Goal: Task Accomplishment & Management: Complete application form

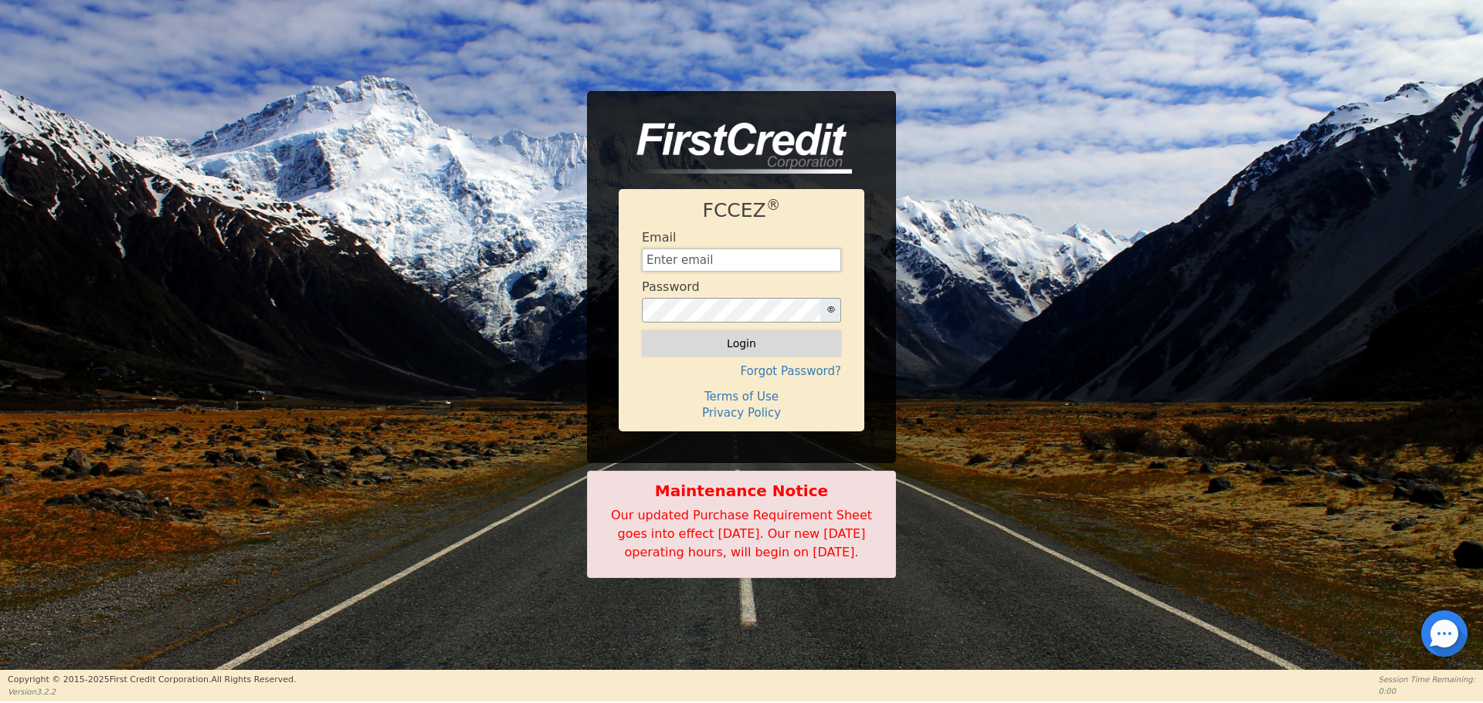
type input "aquaremachtlc@gmail.com"
click at [717, 347] on button "Login" at bounding box center [741, 344] width 199 height 26
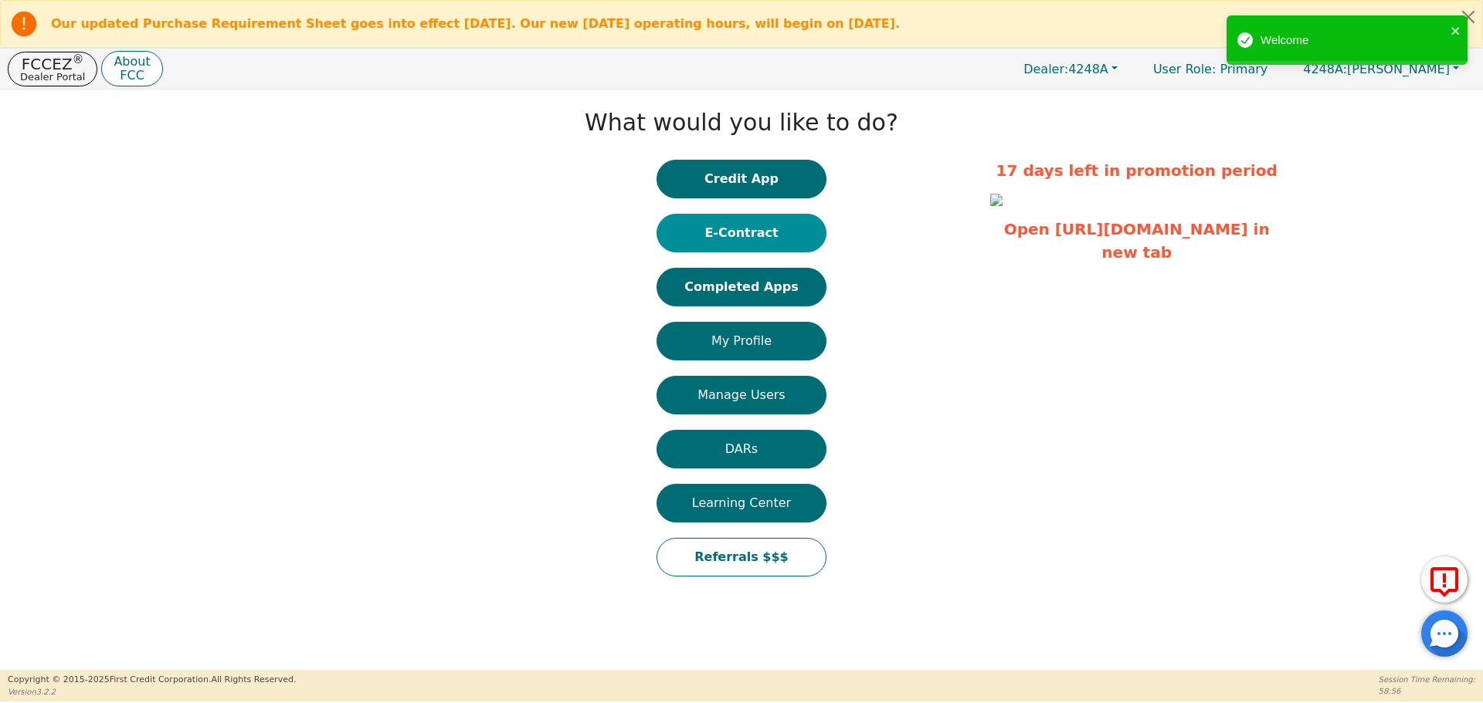
click at [768, 226] on button "E-Contract" at bounding box center [741, 233] width 170 height 39
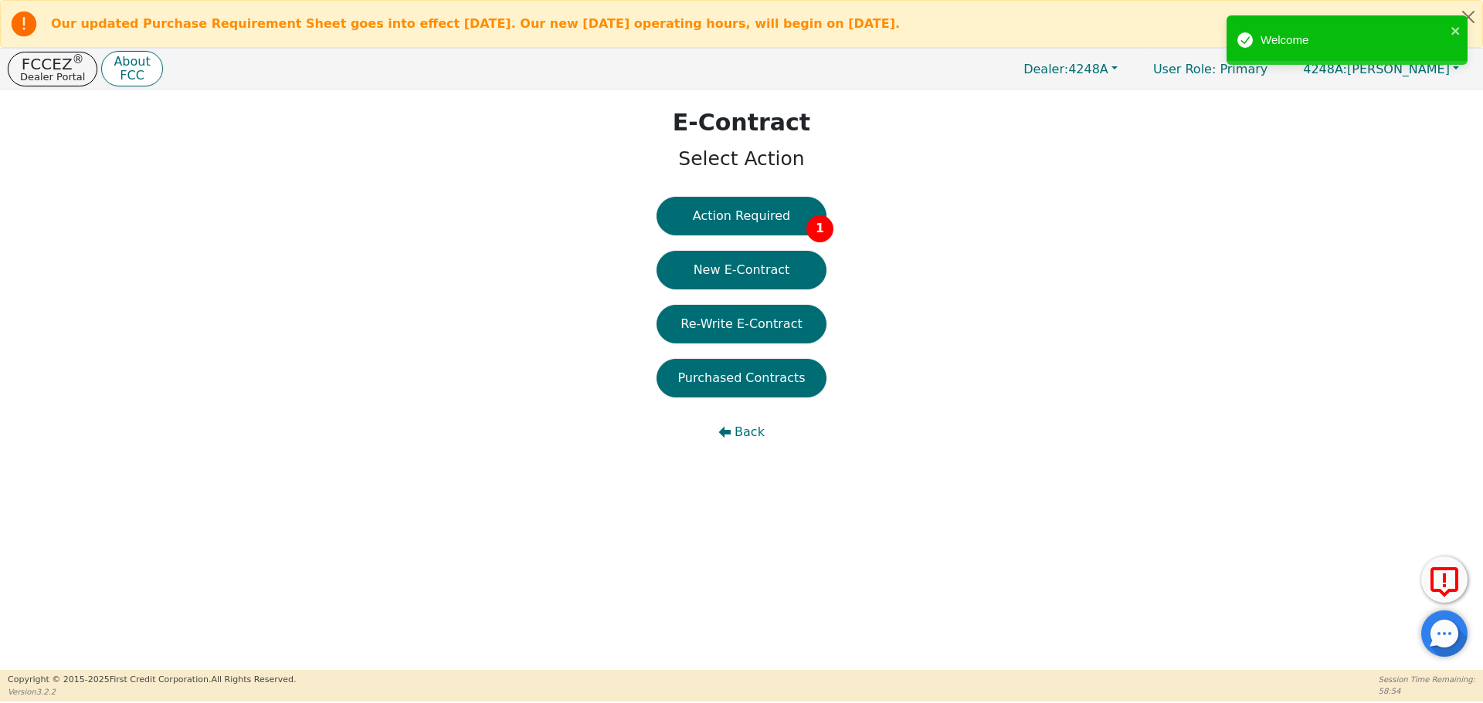
click at [768, 226] on button "Action Required 1" at bounding box center [741, 216] width 170 height 39
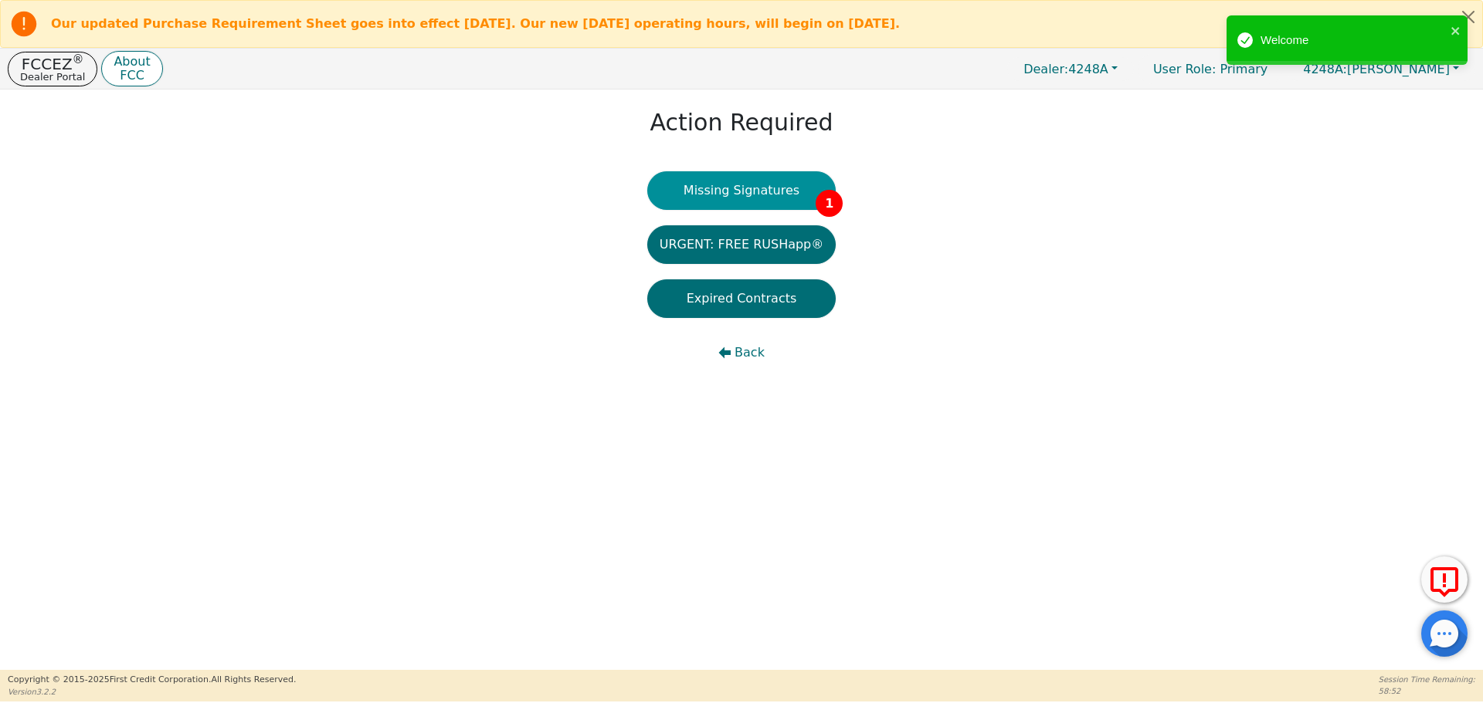
click at [752, 198] on button "Missing Signatures 1" at bounding box center [741, 190] width 189 height 39
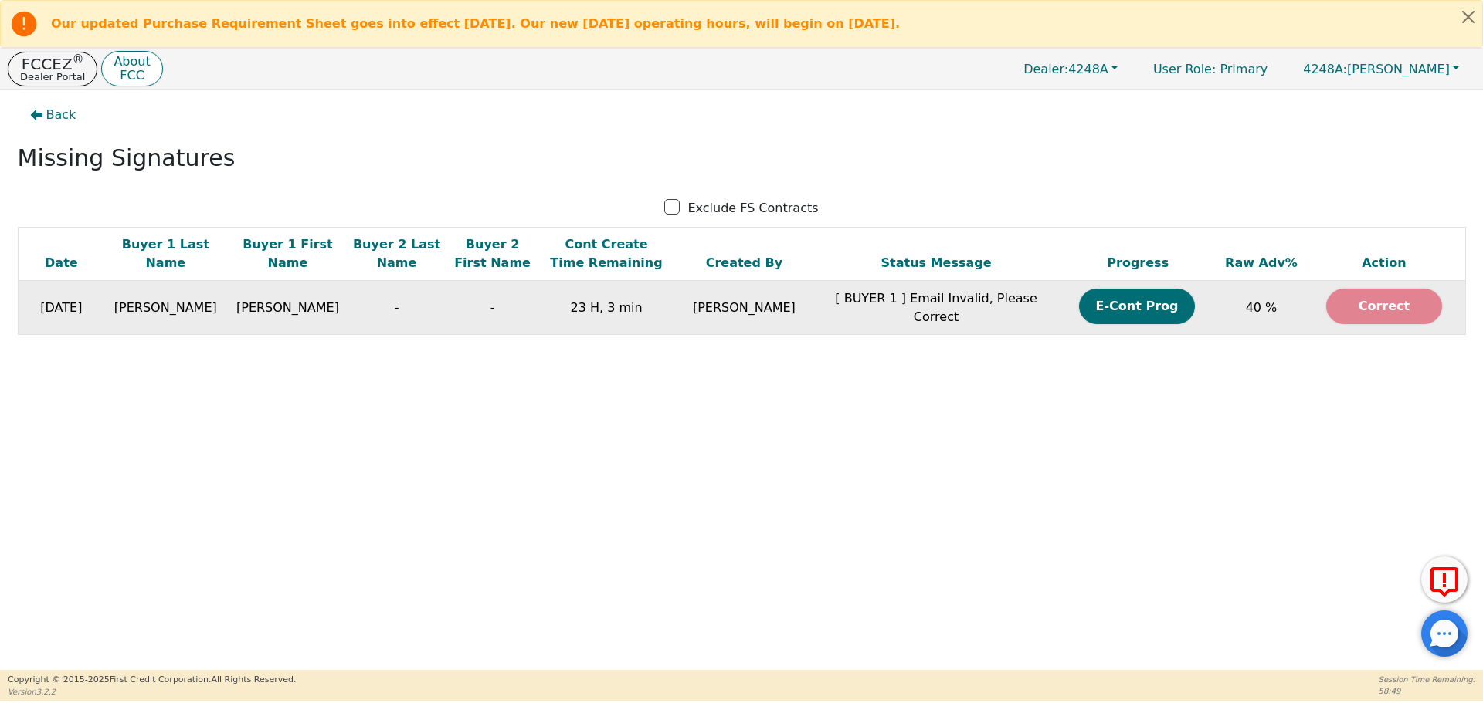
click at [1393, 297] on button "Correct" at bounding box center [1384, 307] width 116 height 36
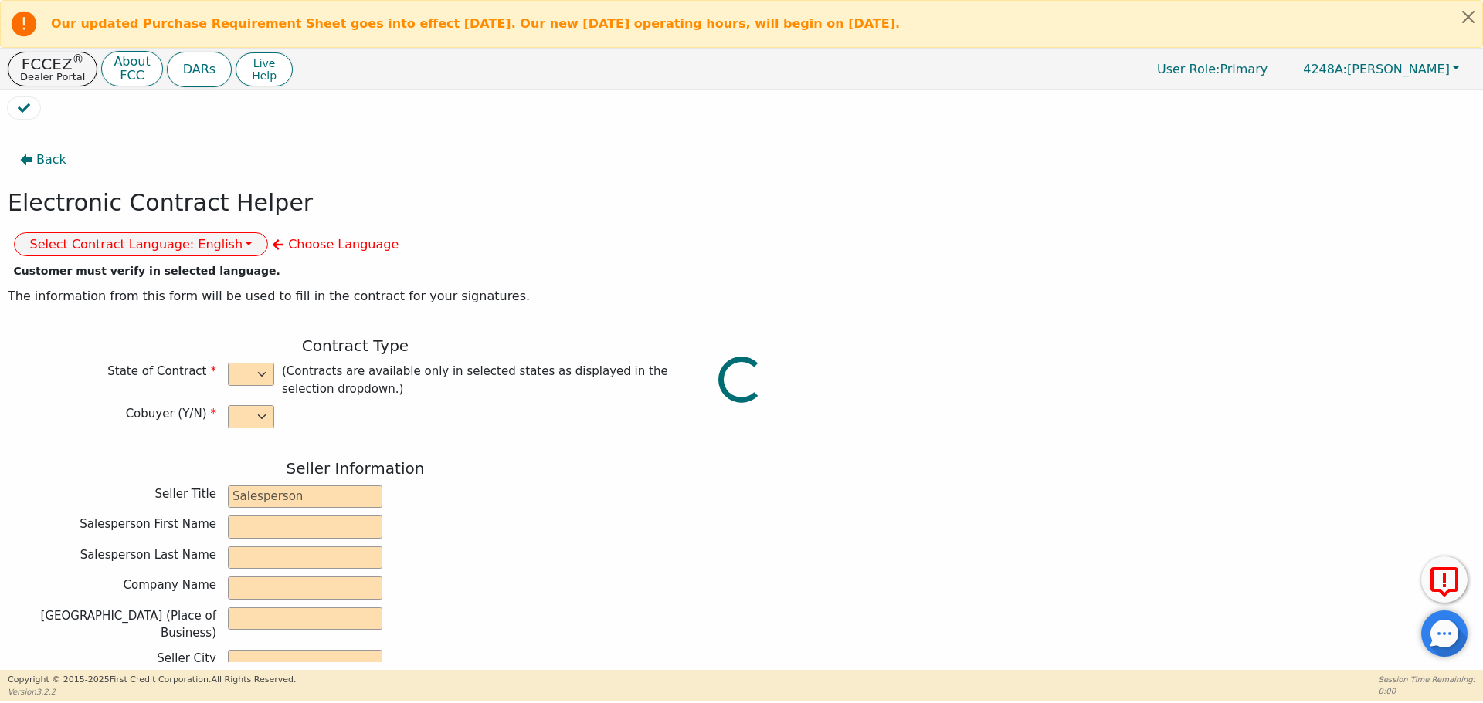
select select "n"
type input "owner"
type input "Ivonne"
type input "Madrid"
type input "AQUA REMACH LLC"
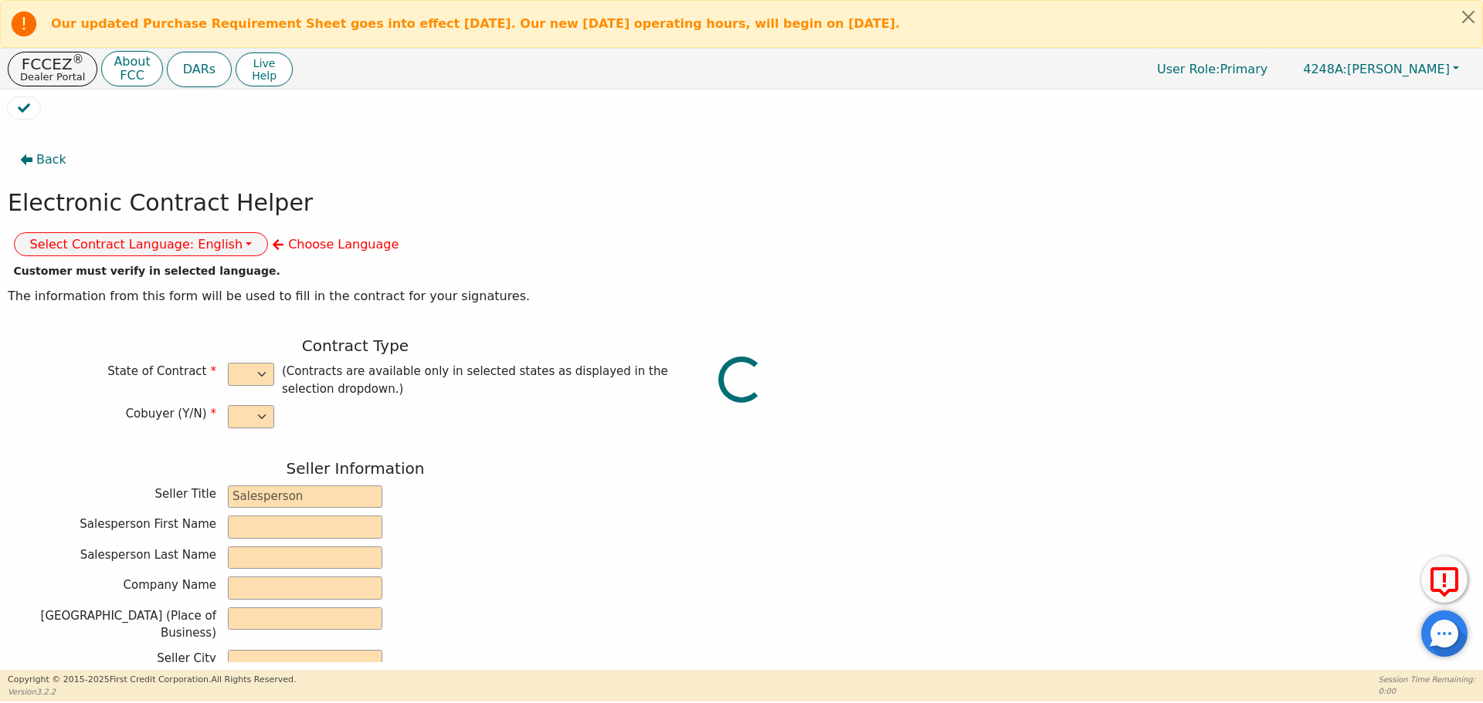
type input "13746 OFFICE PARK DR"
type input "HOUSTON"
select select "TX"
type input "77070"
type input "WATER SYSTEMS"
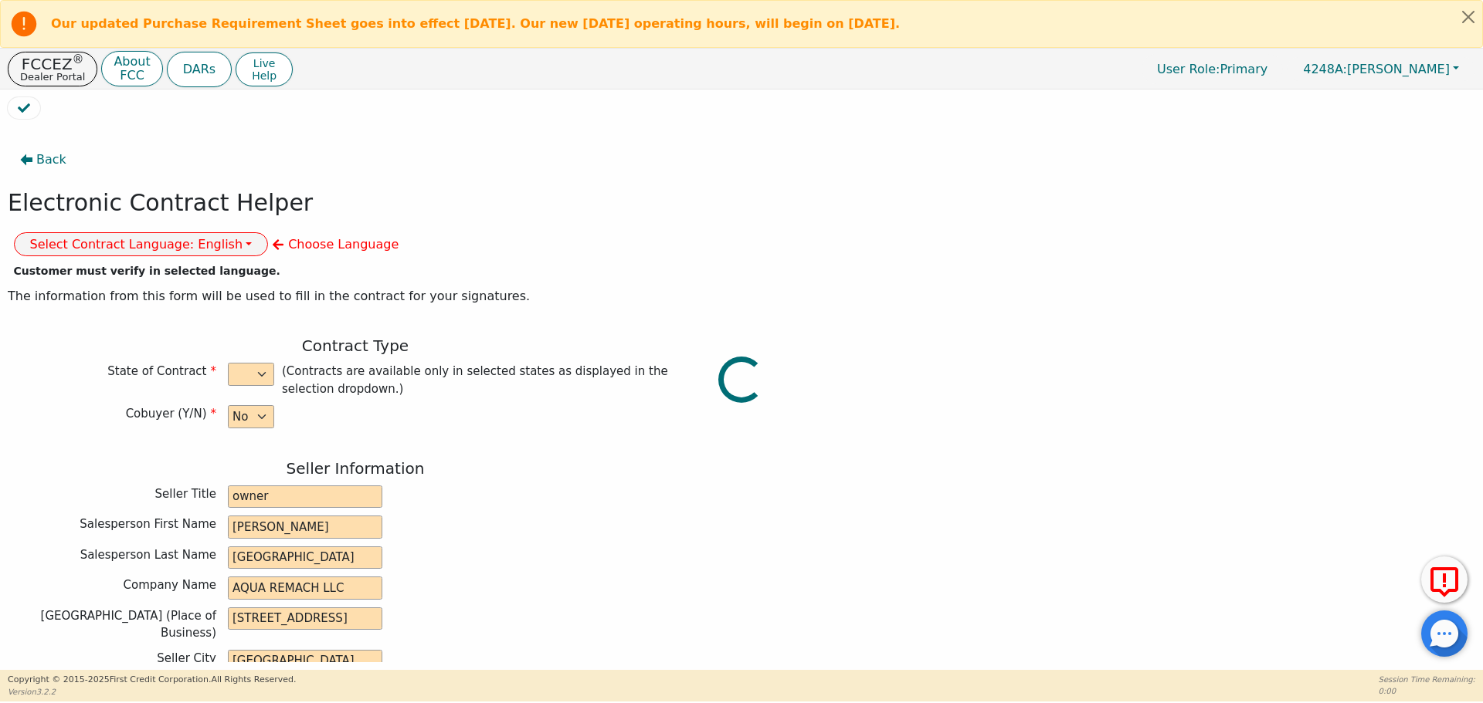
type input "whole house"
type input "S2156437"
type input "[PERSON_NAME]"
type input "roberto.gavino65@gmail.com"
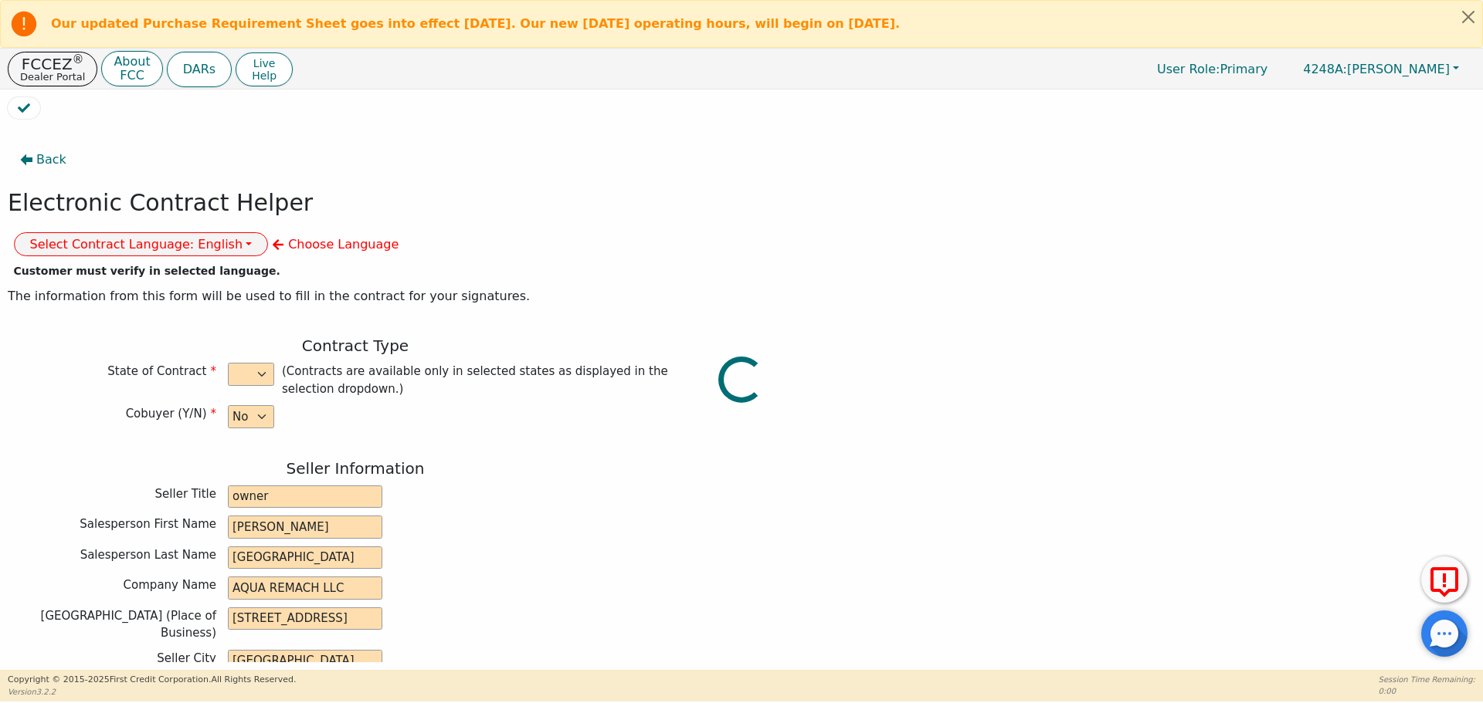
type input "roberto.gavino65@gmail.com"
type input "29102 portisoy dr"
type input "magnolia"
type input "Magnolia"
select select "TX"
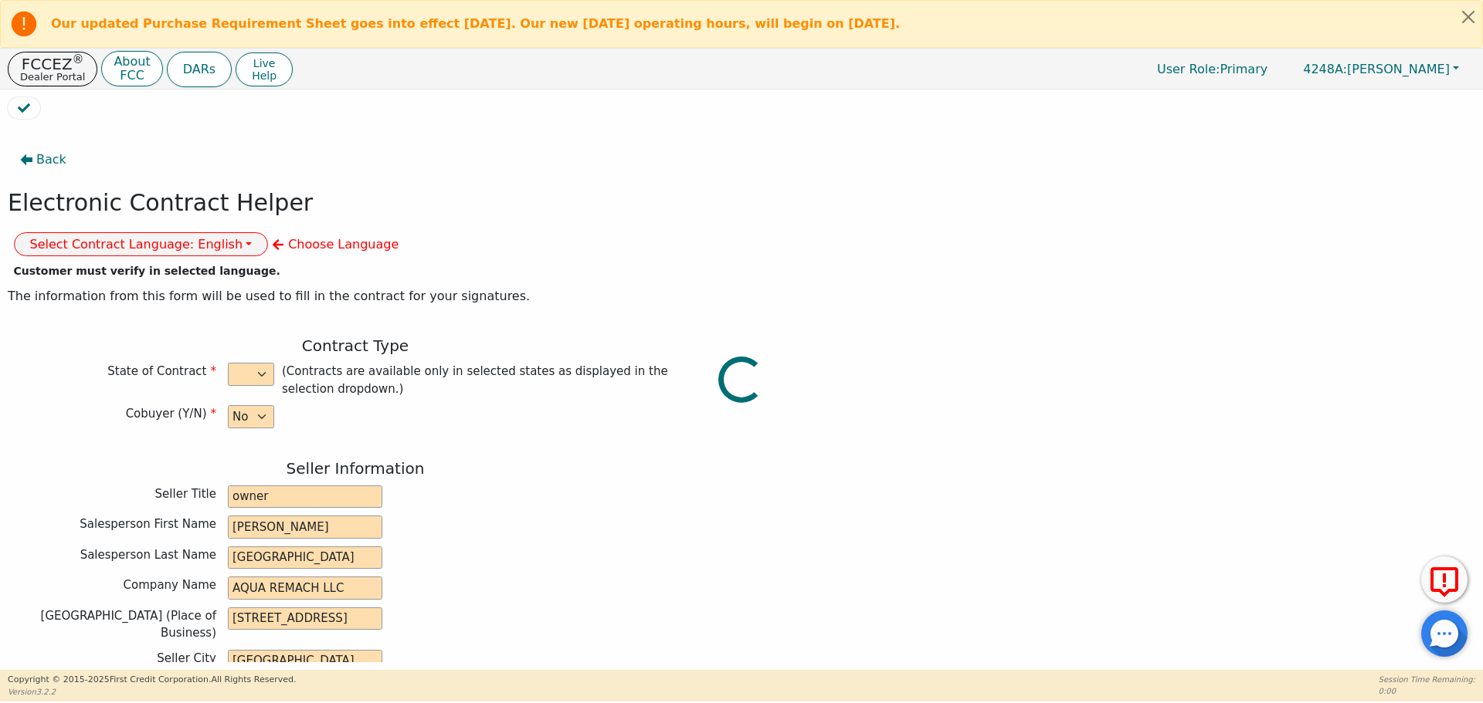
type input "77354"
type input "2025-09-14"
type input "17.99"
type input "2025-10-05"
type input "60"
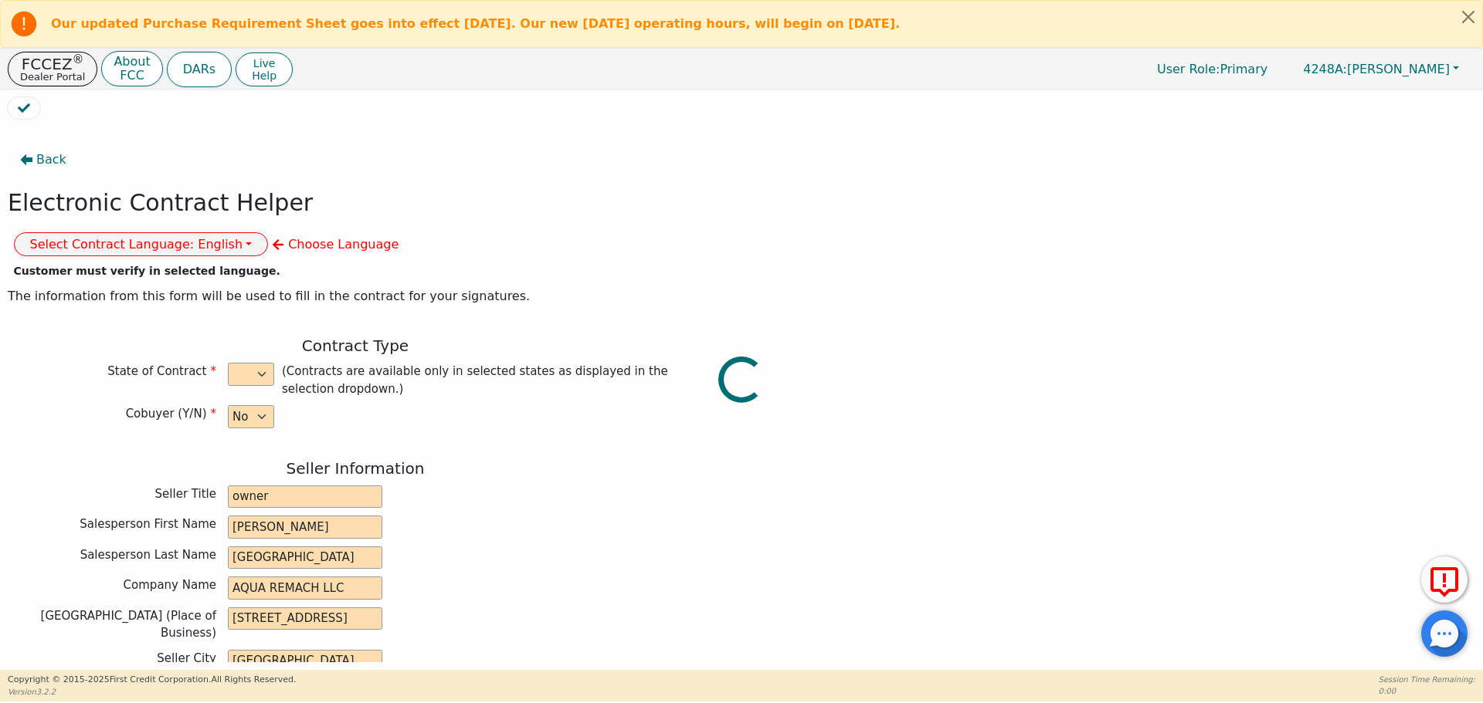
type input "0"
type input "8000.00"
type input "0.00"
checkbox input "true"
type input "0.00"
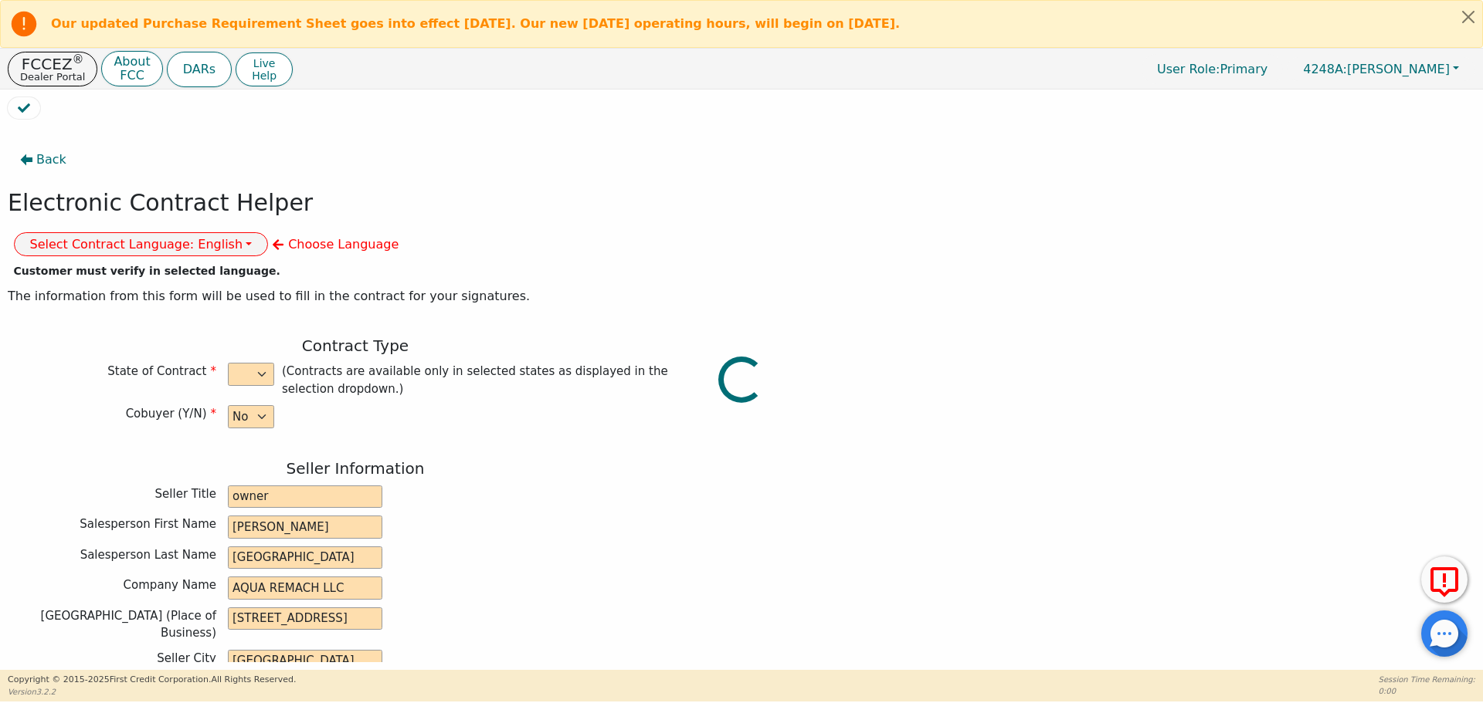
checkbox input "true"
type input "0.00"
type input "8000.00"
type input "12186.00"
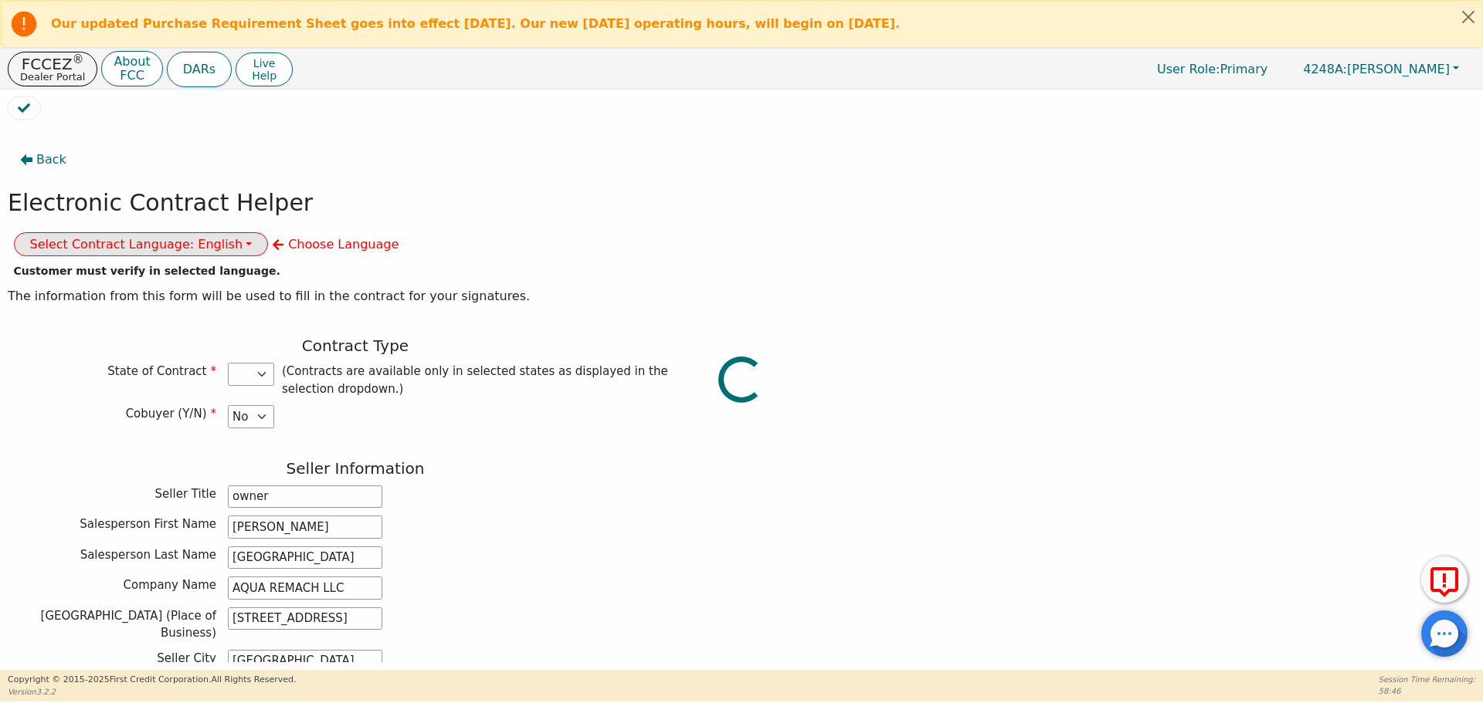
select select "TX"
click at [269, 232] on button "Select Contract Language: English" at bounding box center [141, 244] width 255 height 24
click at [137, 287] on link "Spanish" at bounding box center [76, 297] width 122 height 21
click at [622, 97] on div at bounding box center [741, 97] width 1467 height 0
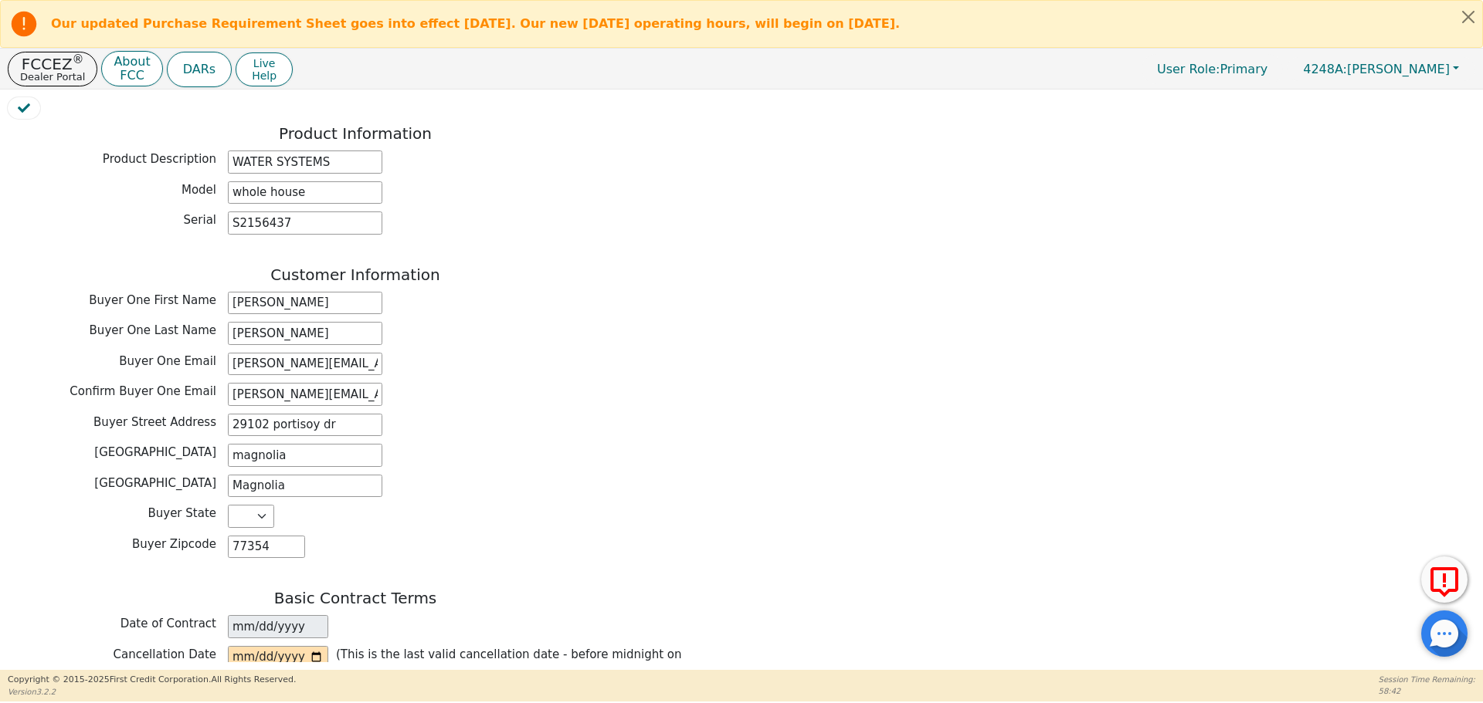
scroll to position [642, 0]
click at [299, 351] on input "roberto.gavino65@gmail.com" at bounding box center [305, 362] width 154 height 23
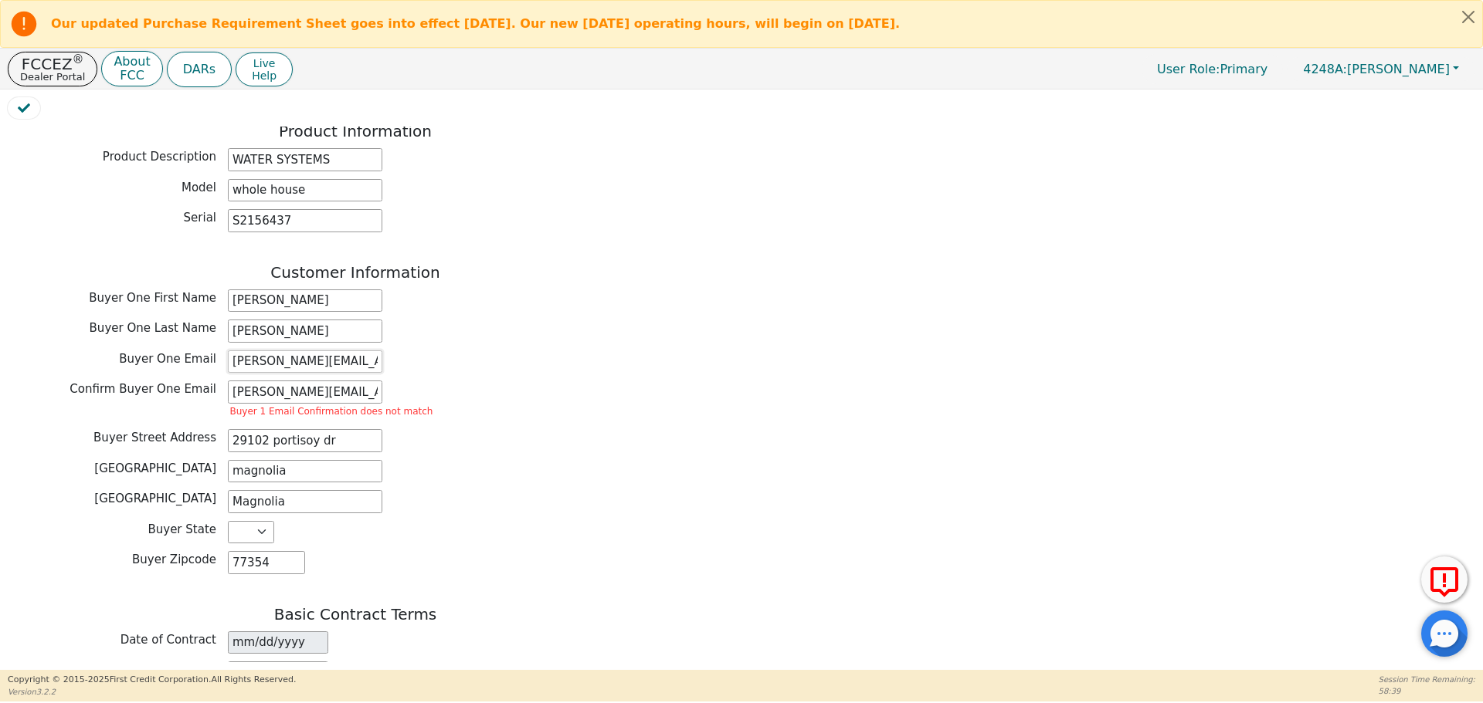
type input "roberto.gabino65@gmail.com"
click at [303, 381] on input "roberto.gavino65@gmail.com" at bounding box center [305, 392] width 154 height 23
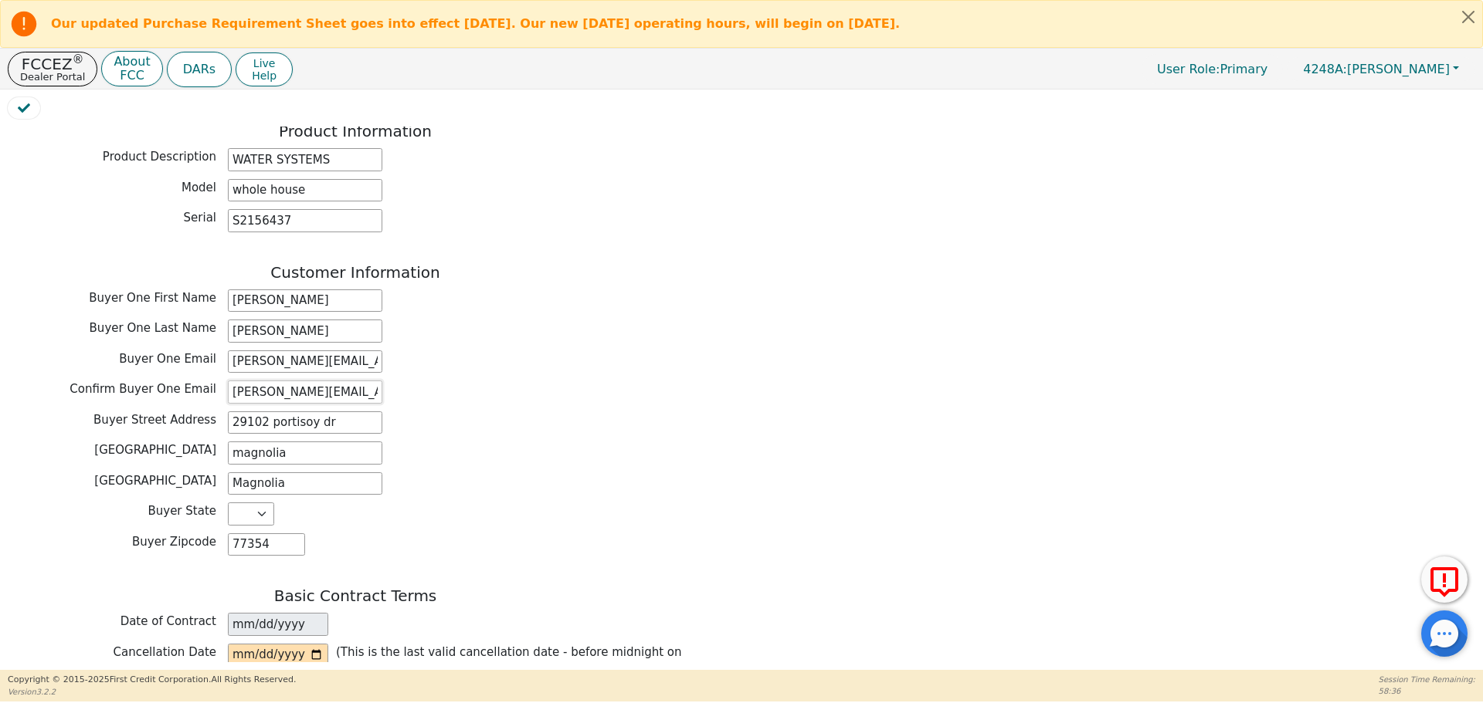
type input "roberto.gabino65@gmail.com"
click at [520, 503] on div "Buyer State AK AL AR AZ CA CO CT DC DE FL GA HI IA ID IL IN KS KY LA MA MD ME M…" at bounding box center [355, 514] width 695 height 23
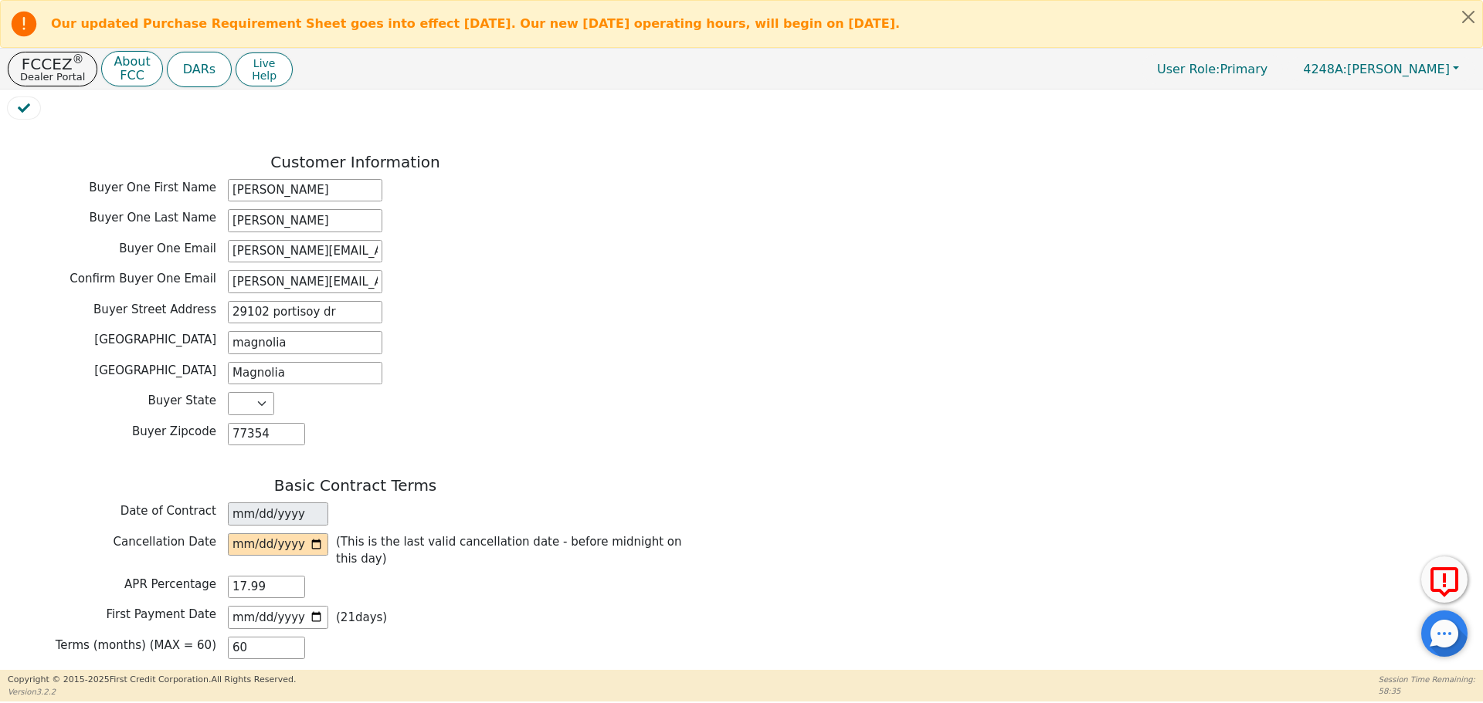
scroll to position [775, 0]
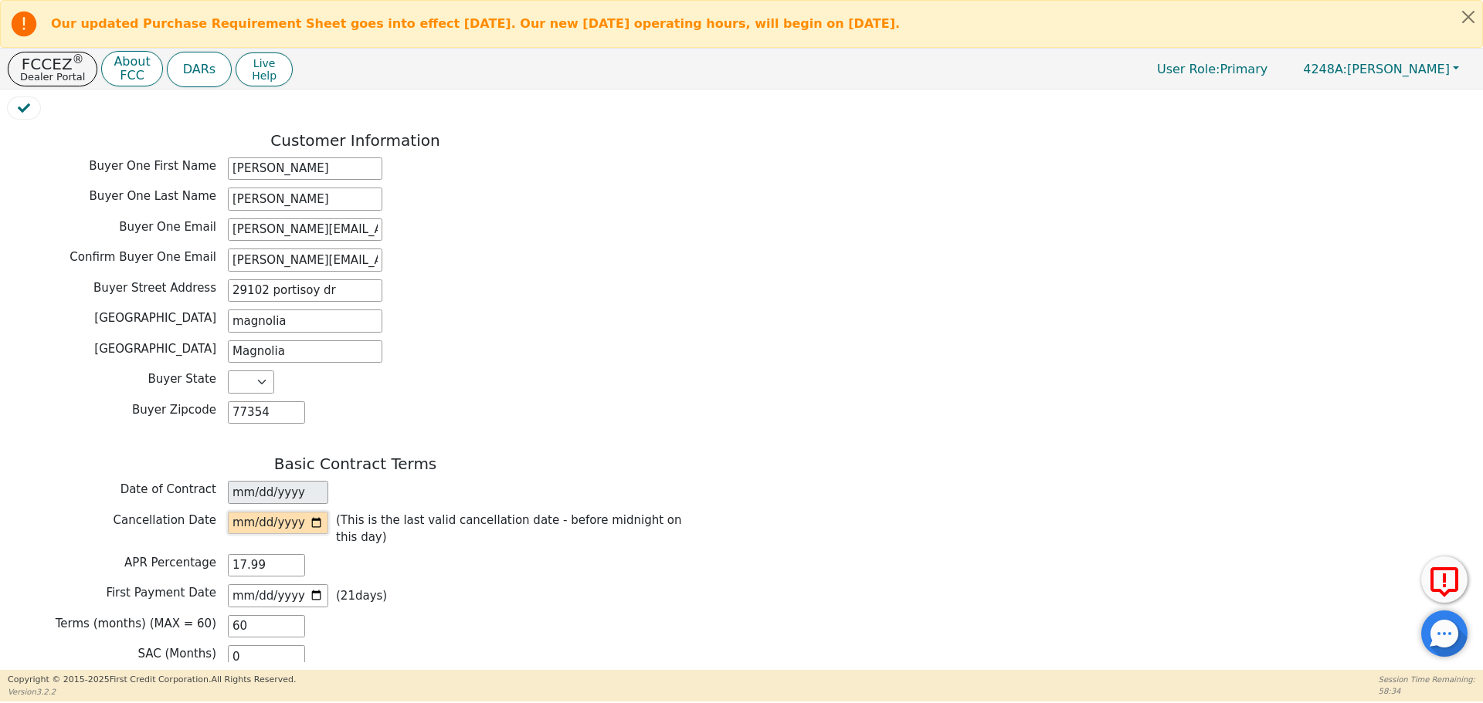
click at [306, 512] on input "date" at bounding box center [278, 523] width 100 height 23
click at [313, 512] on input "date" at bounding box center [278, 523] width 100 height 23
type input "2025-09-17"
click at [484, 512] on p "(This is the last valid cancellation date - before midnight on this day)" at bounding box center [515, 529] width 359 height 35
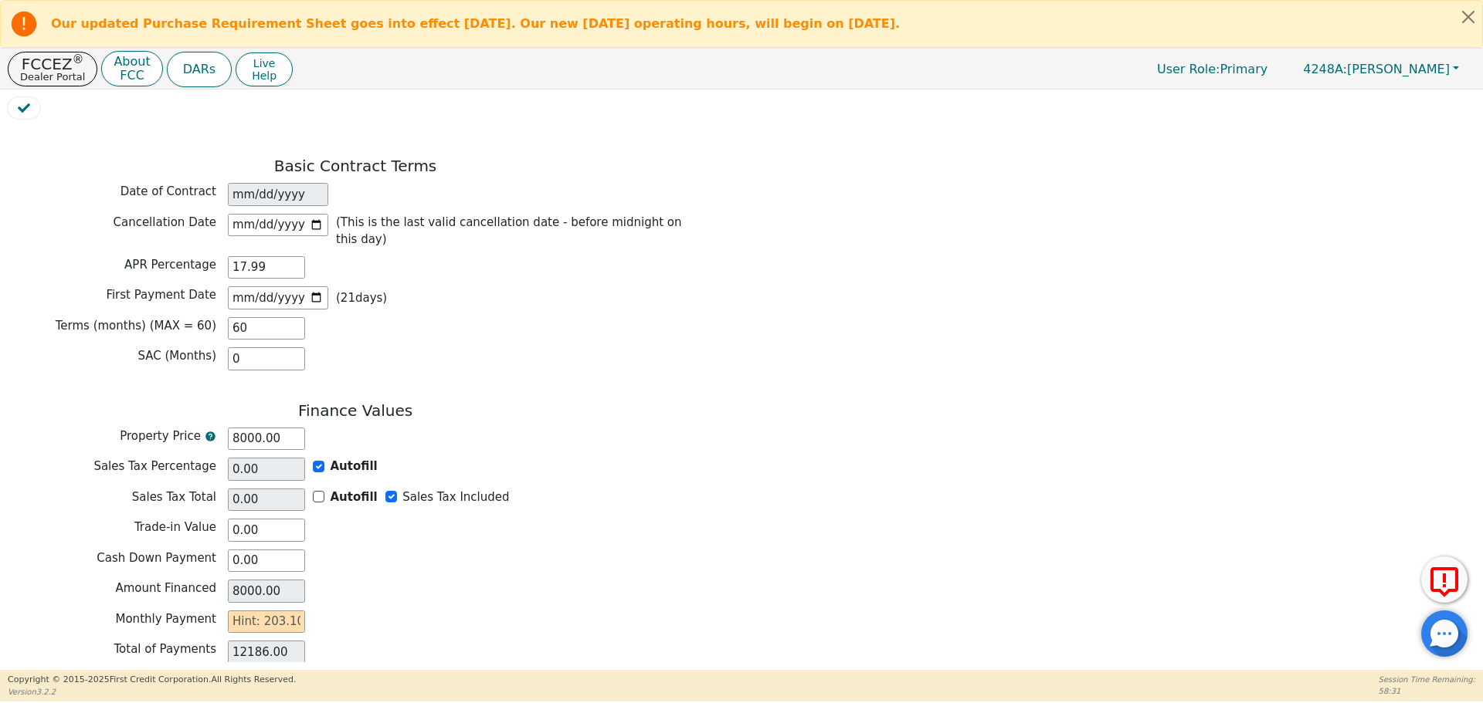
scroll to position [1097, 0]
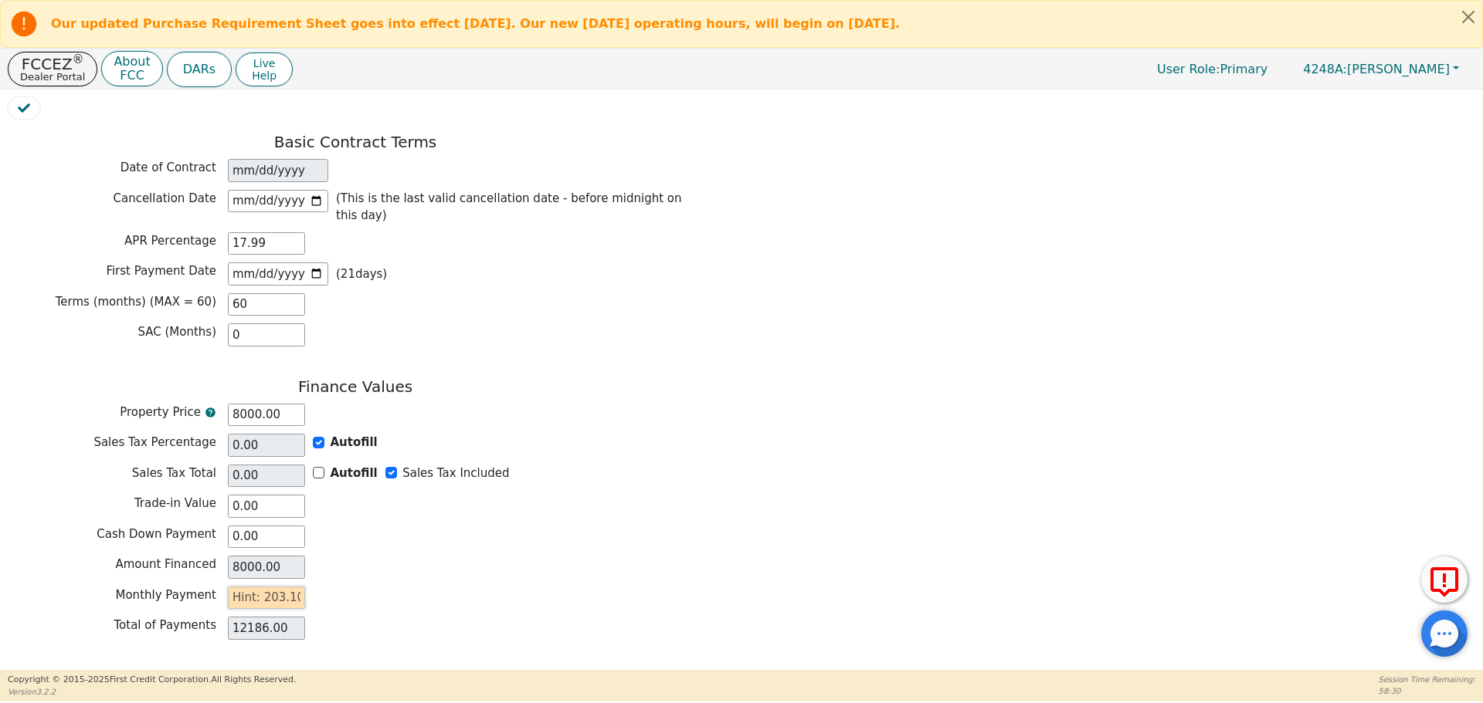
click at [271, 587] on input "text" at bounding box center [266, 598] width 77 height 23
type input "203.10"
click at [331, 556] on div "Amount Financed 8000.00" at bounding box center [355, 567] width 695 height 23
click at [138, 671] on button "Review & Begin Contract" at bounding box center [97, 689] width 178 height 36
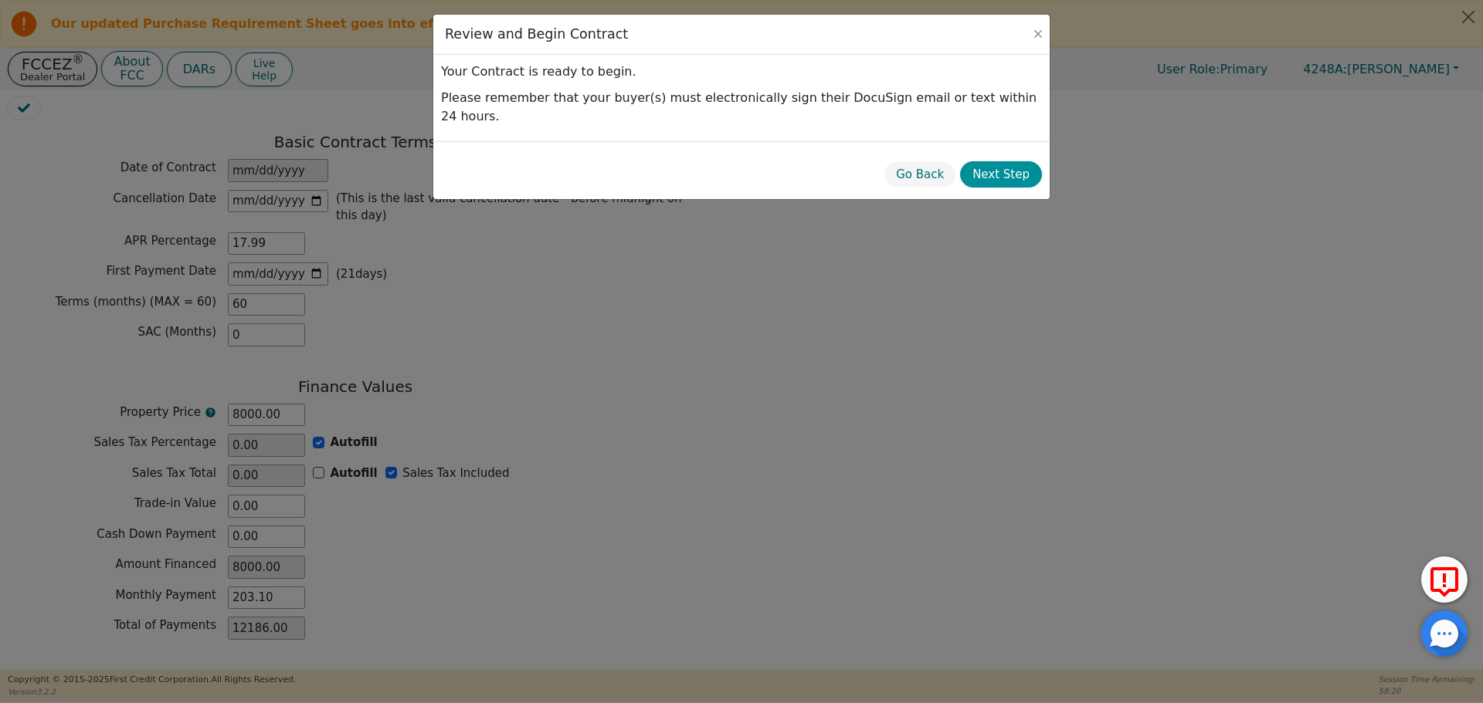
click at [983, 161] on button "Next Step" at bounding box center [1001, 174] width 82 height 27
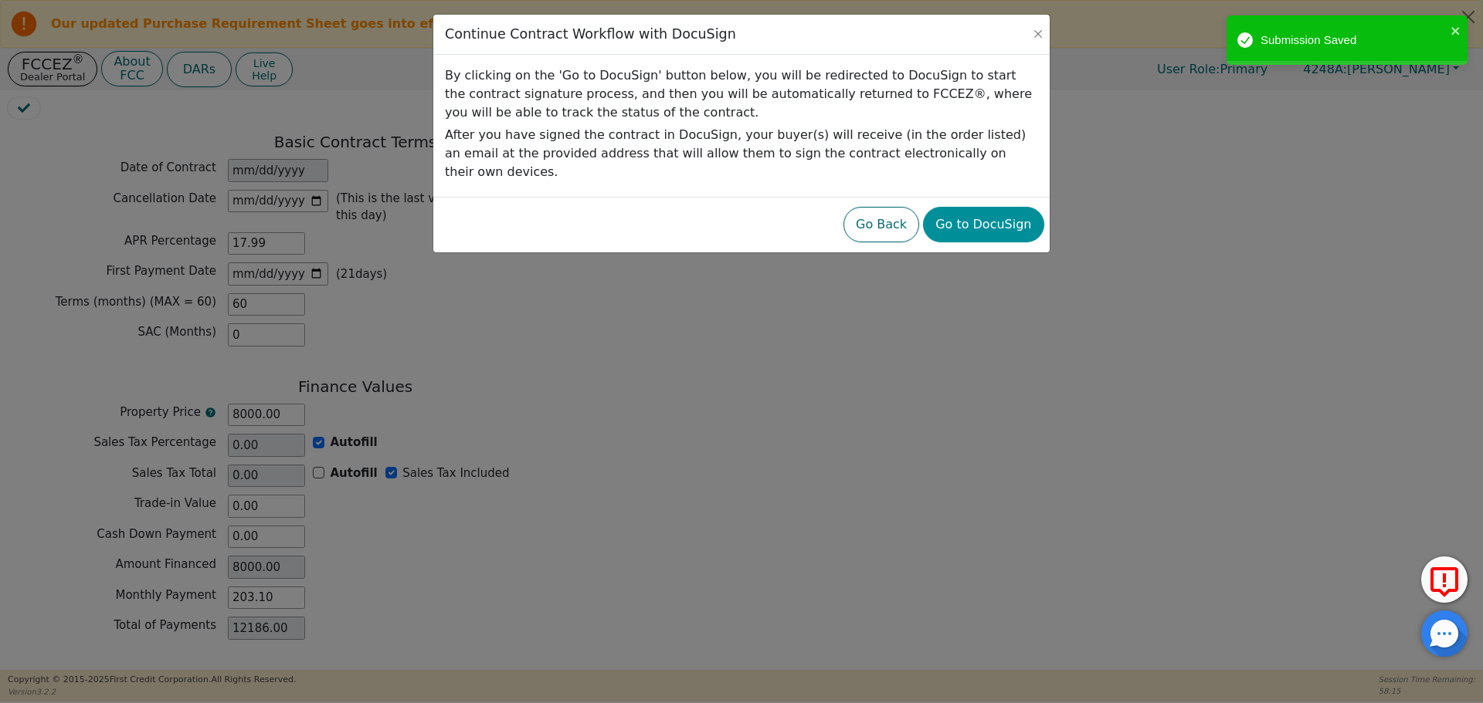
click at [991, 207] on button "Go to DocuSign" at bounding box center [983, 225] width 120 height 36
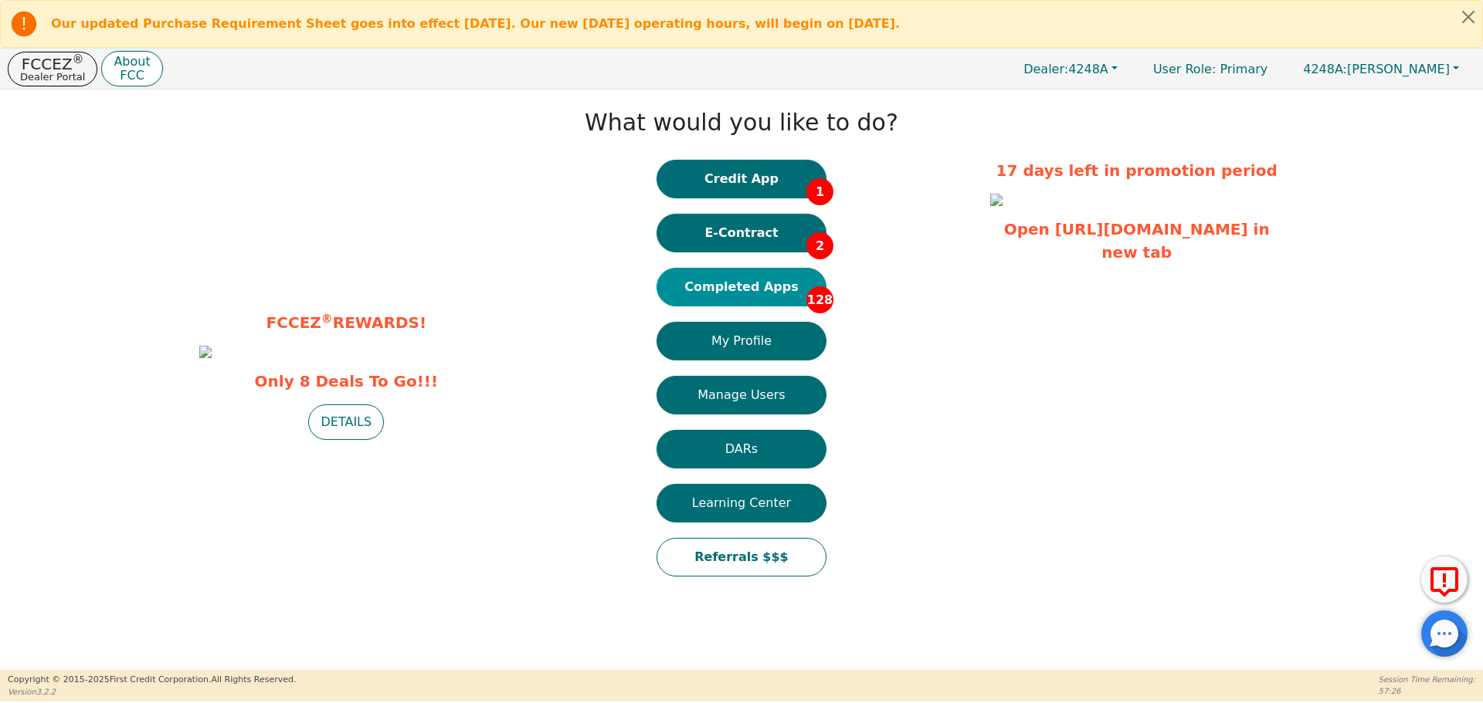
click at [767, 297] on button "Completed Apps 128" at bounding box center [741, 287] width 170 height 39
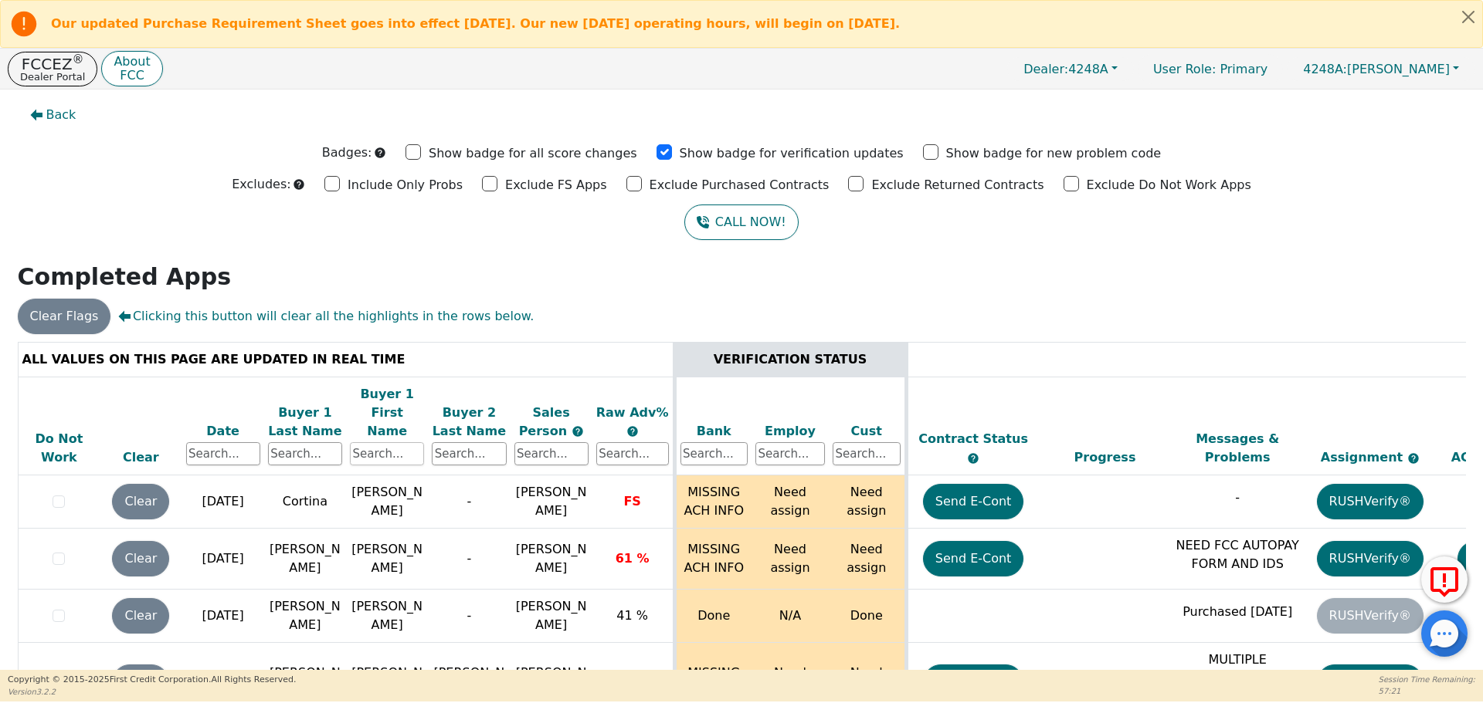
click at [393, 442] on input "text" at bounding box center [387, 453] width 74 height 23
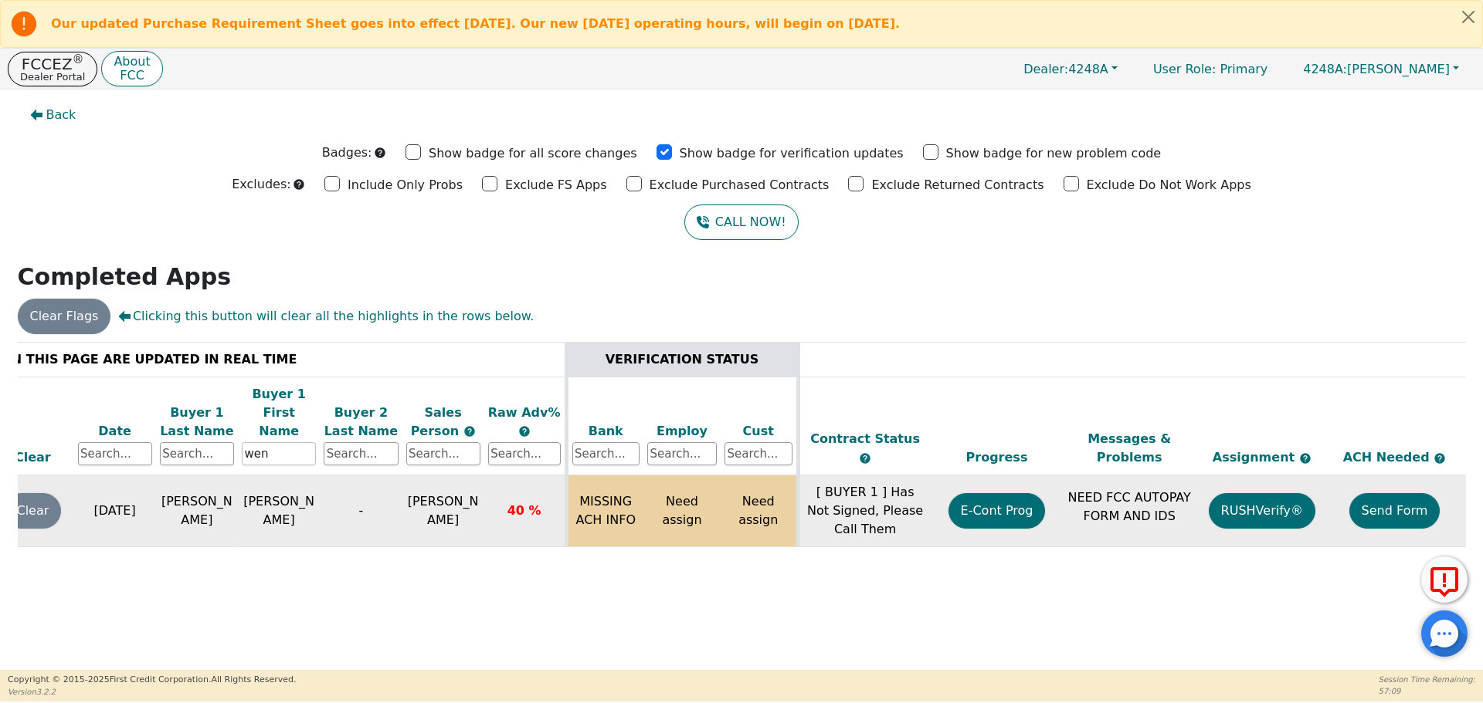
scroll to position [0, 236]
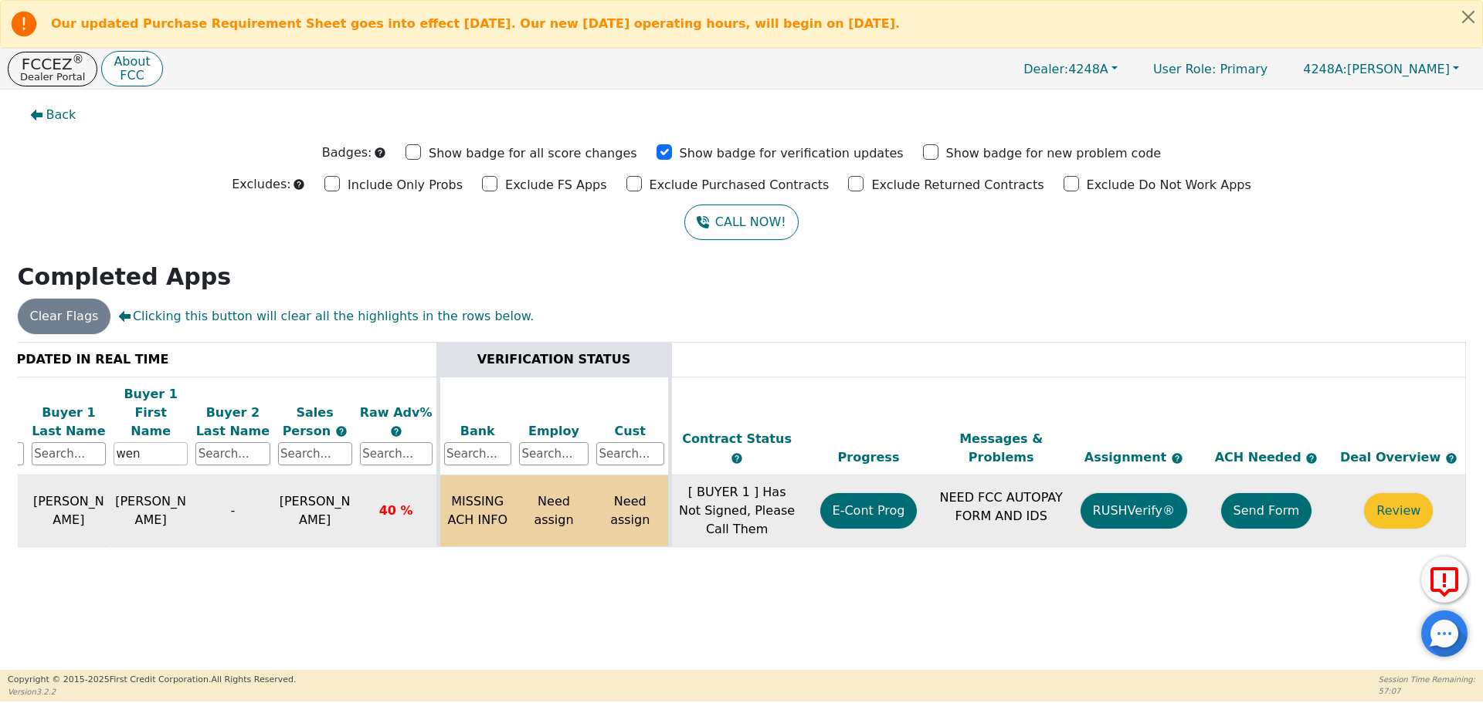
type input "wen"
click at [1263, 499] on button "Send Form" at bounding box center [1266, 511] width 91 height 36
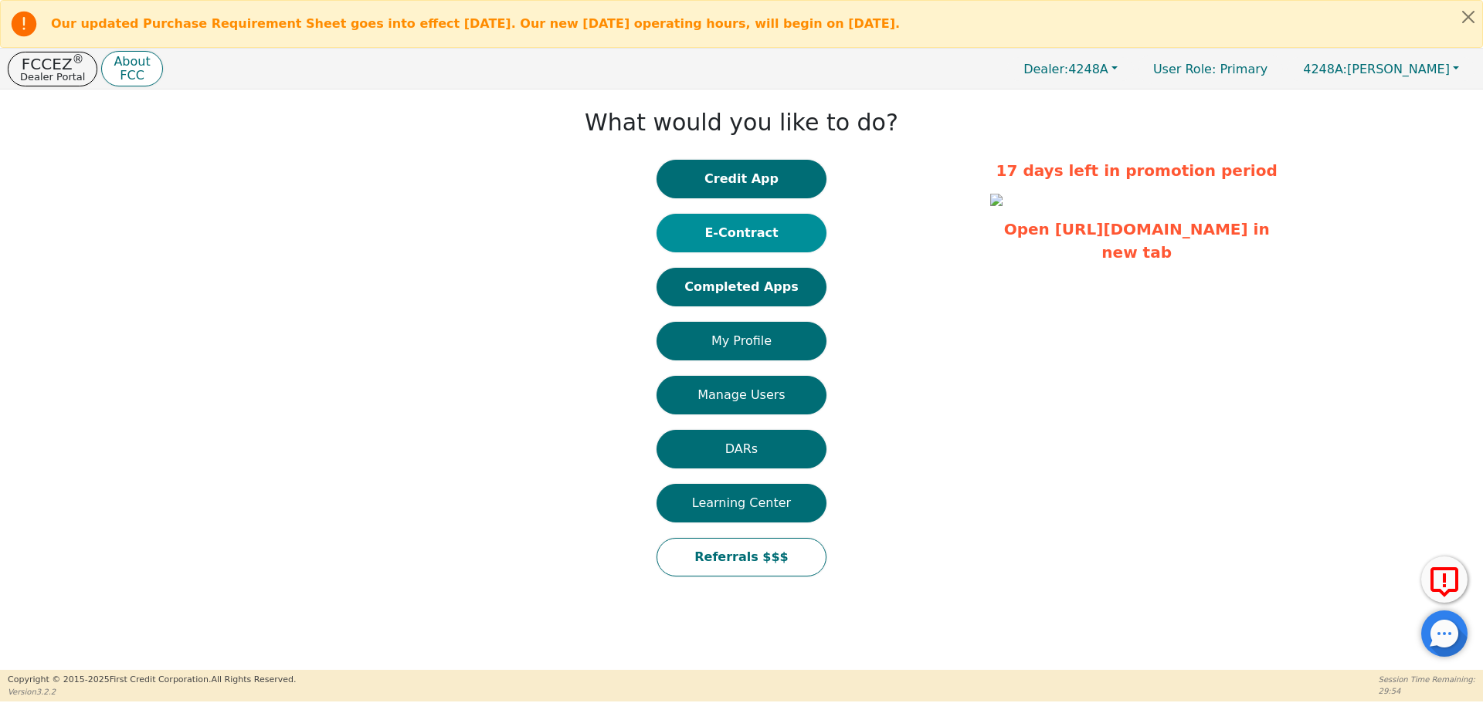
click at [763, 232] on button "E-Contract" at bounding box center [741, 233] width 170 height 39
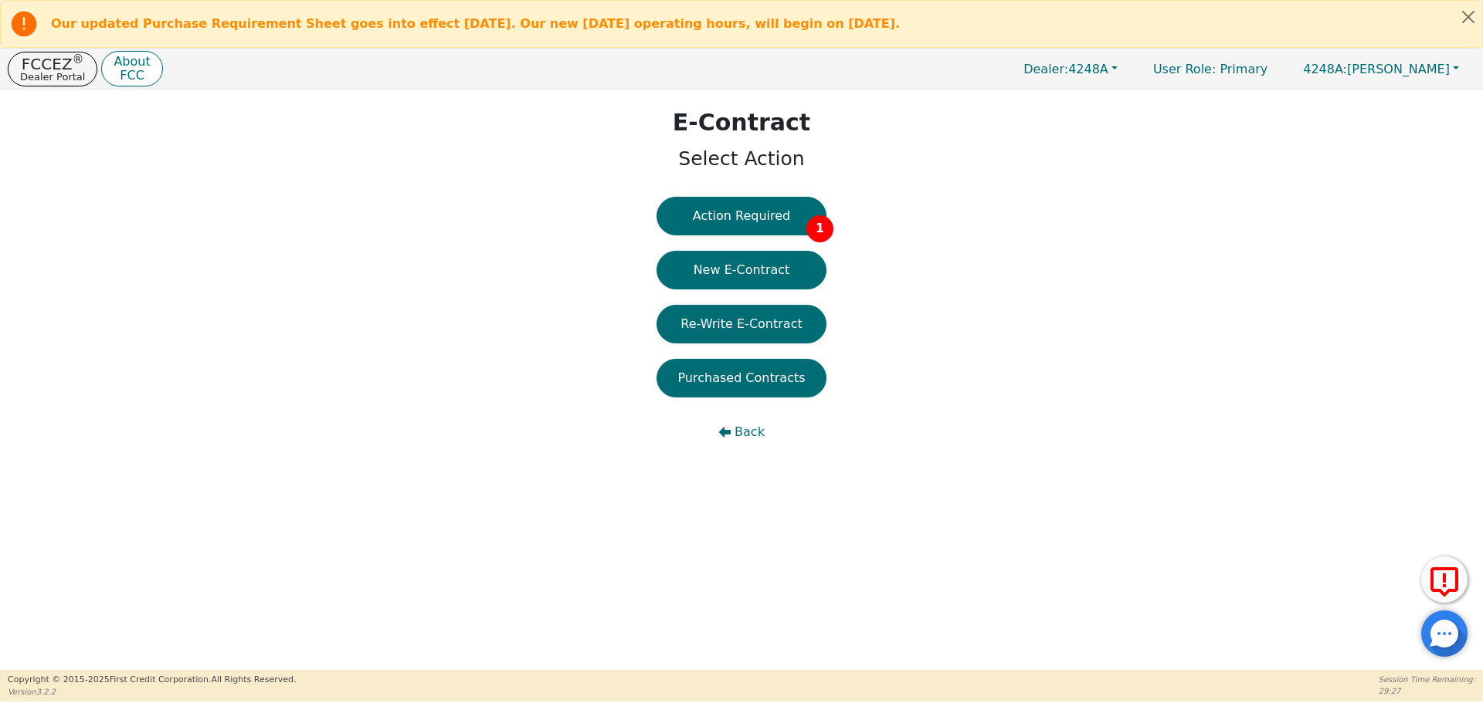
click at [763, 232] on button "Action Required 1" at bounding box center [741, 216] width 170 height 39
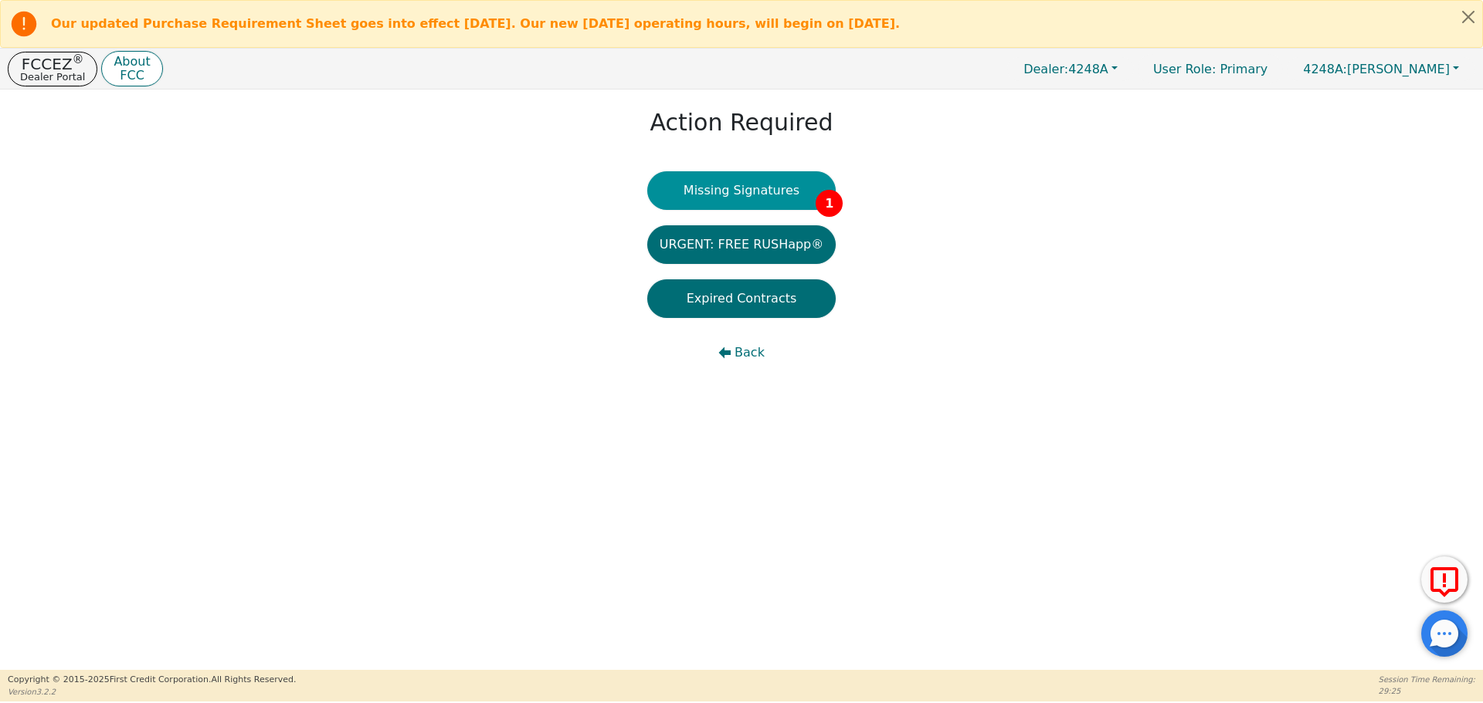
click at [773, 178] on button "Missing Signatures 1" at bounding box center [741, 190] width 189 height 39
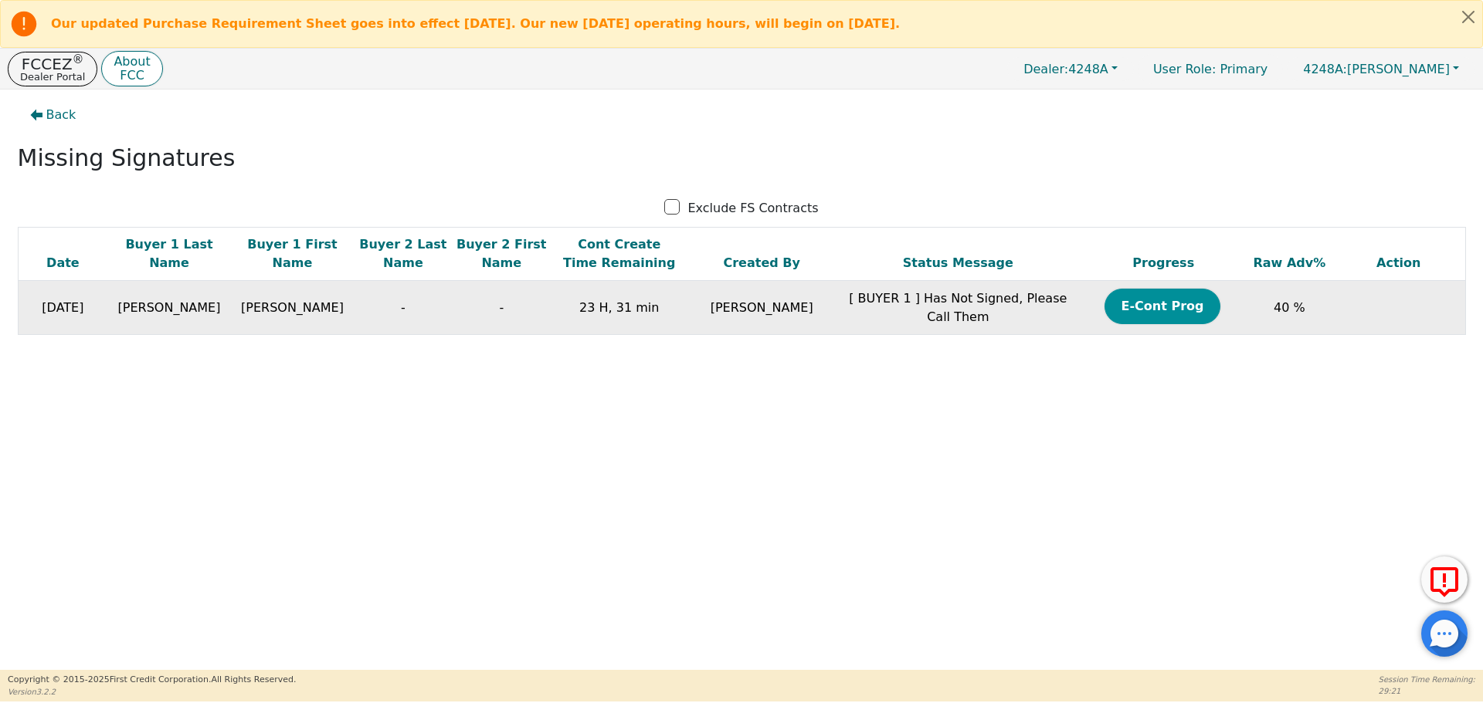
click at [1127, 311] on button "E-Cont Prog" at bounding box center [1162, 307] width 116 height 36
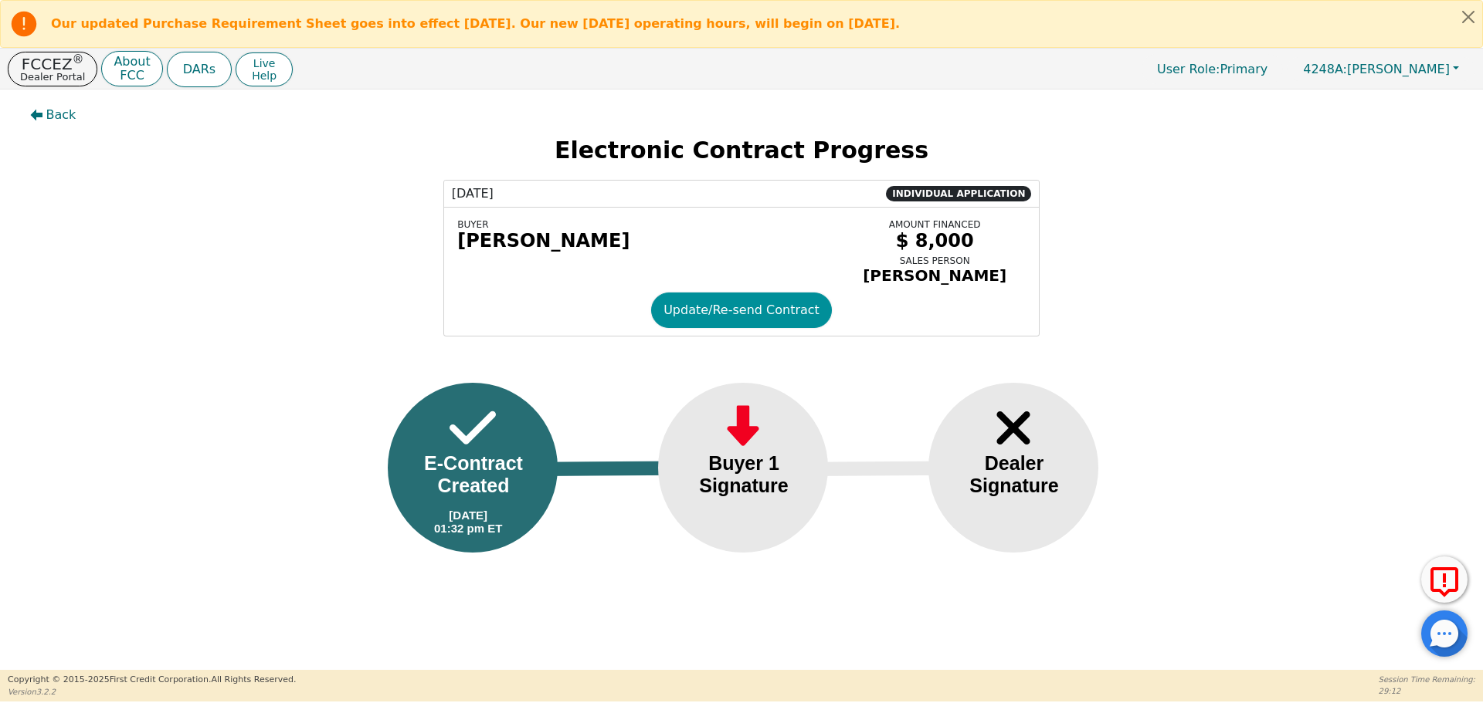
click at [724, 320] on button "Update/Re-send Contract" at bounding box center [741, 311] width 181 height 36
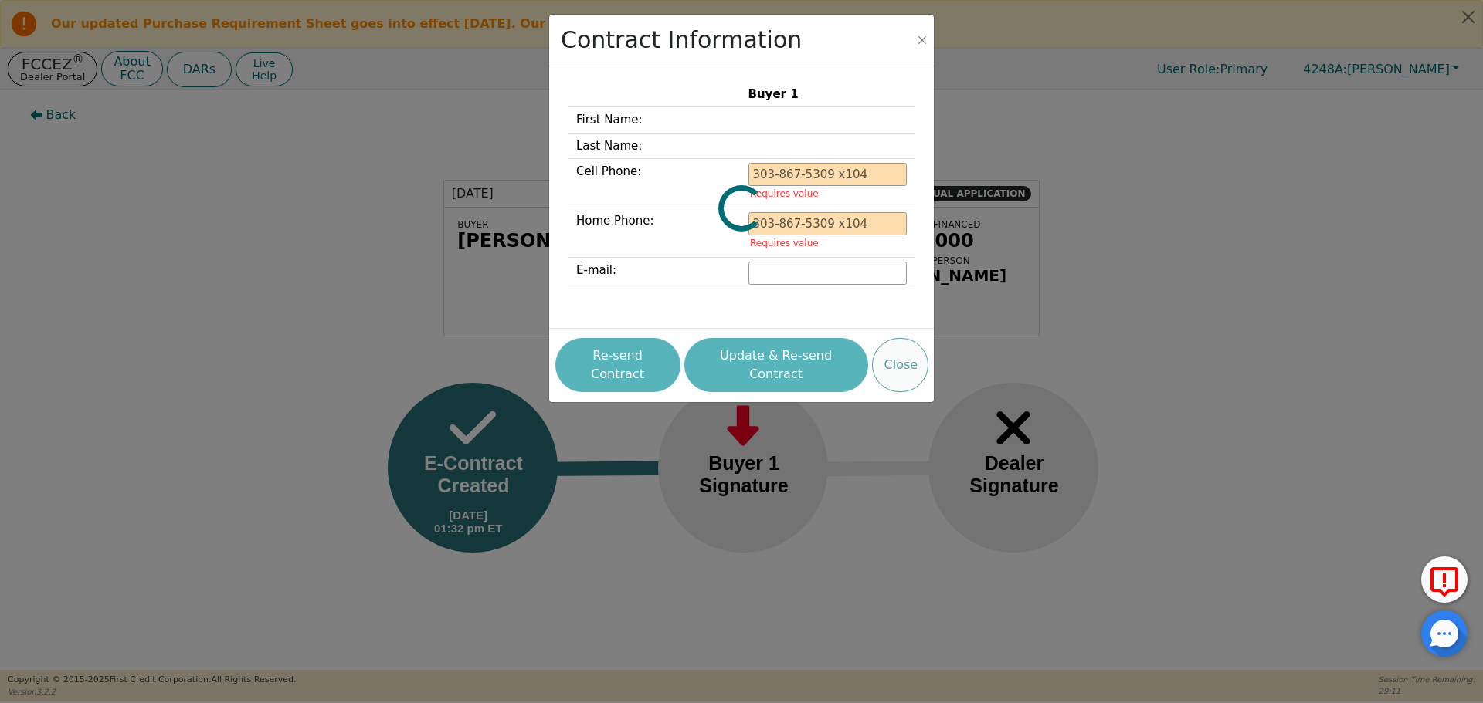
type input "832-458-9876"
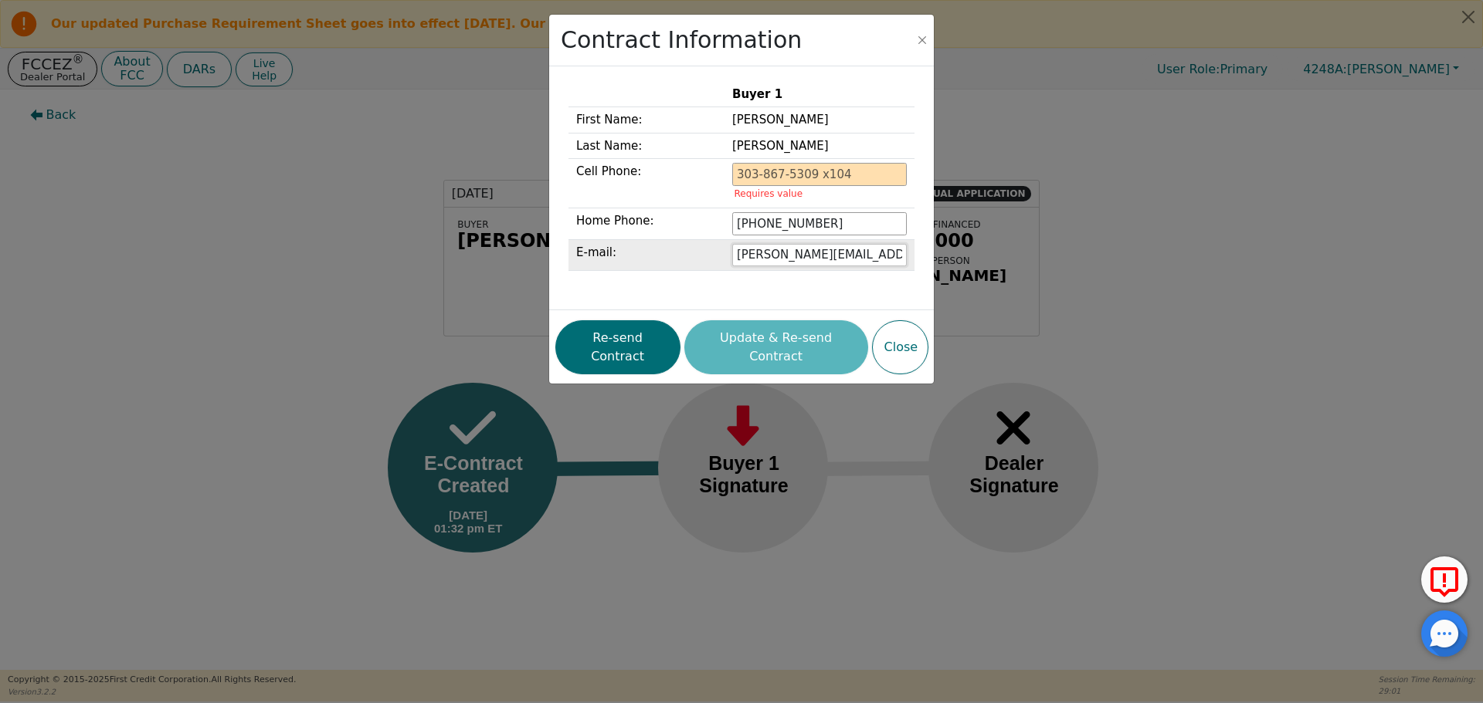
click at [820, 257] on input "roberto.gabino65@gmail.com" at bounding box center [819, 255] width 175 height 23
type input "roberto.gabino65@icloud.com"
click at [731, 335] on div "Re-send Contract Update & Re-send Contract Close" at bounding box center [741, 348] width 373 height 62
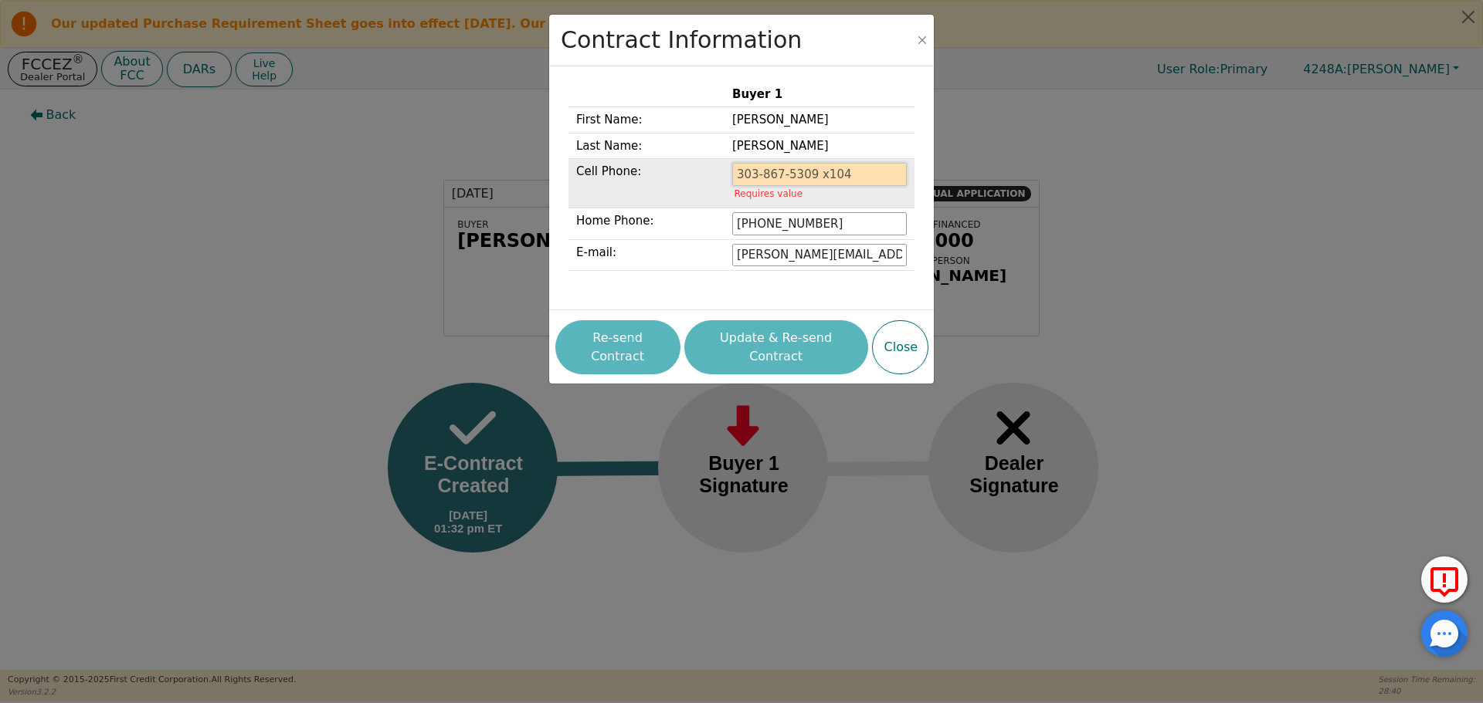
click at [825, 180] on input "tel" at bounding box center [819, 174] width 175 height 23
click at [792, 226] on input "832-458-9876" at bounding box center [819, 223] width 175 height 23
click at [757, 171] on input "tel" at bounding box center [819, 174] width 175 height 23
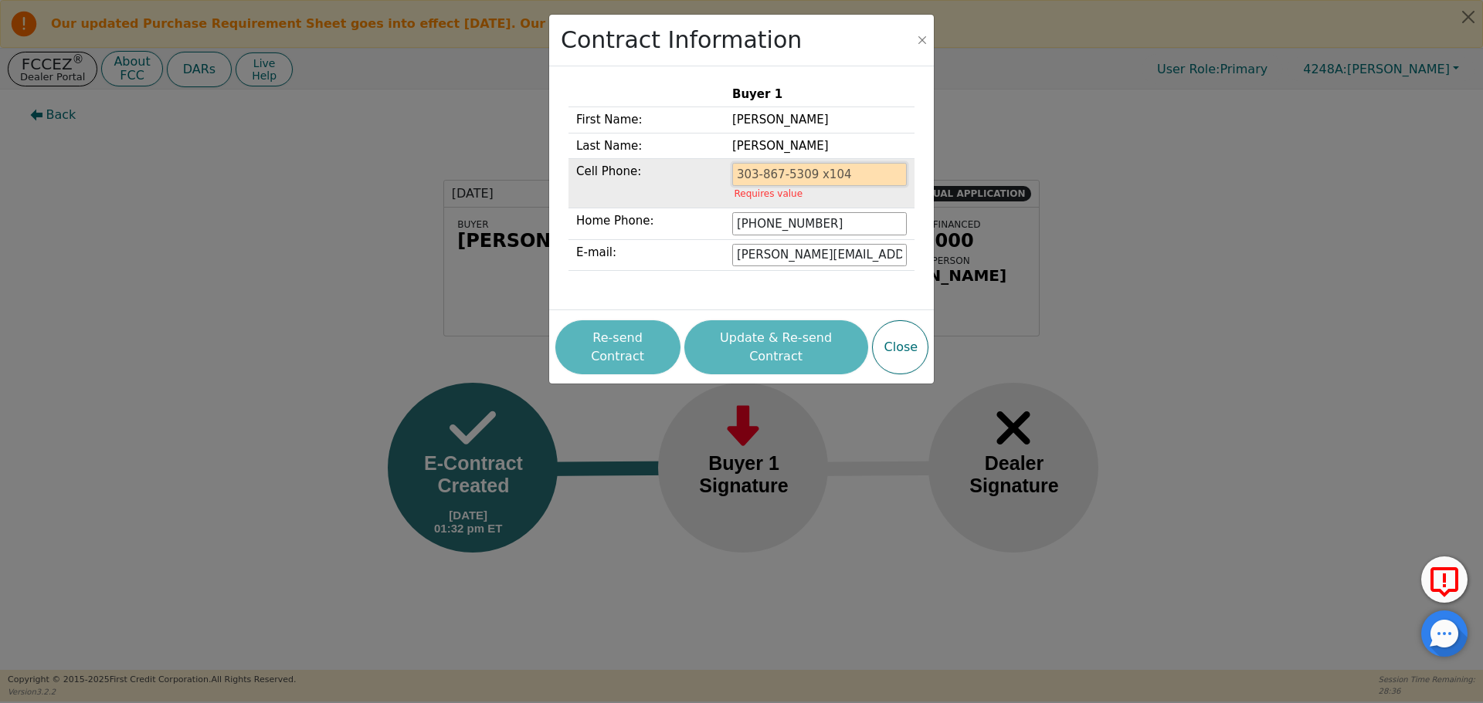
paste input "832-458-9876"
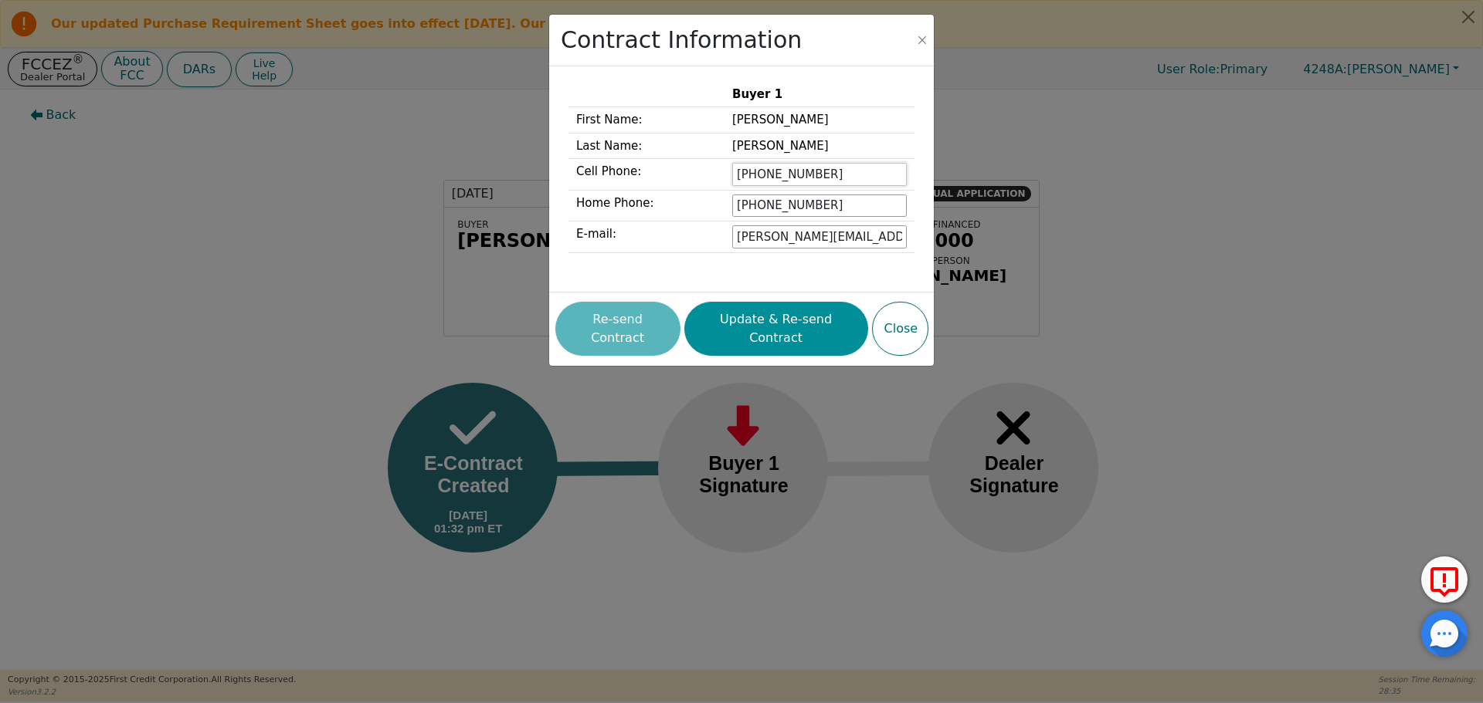
type input "832-458-9876"
click at [793, 324] on button "Update & Re-send Contract" at bounding box center [776, 329] width 184 height 54
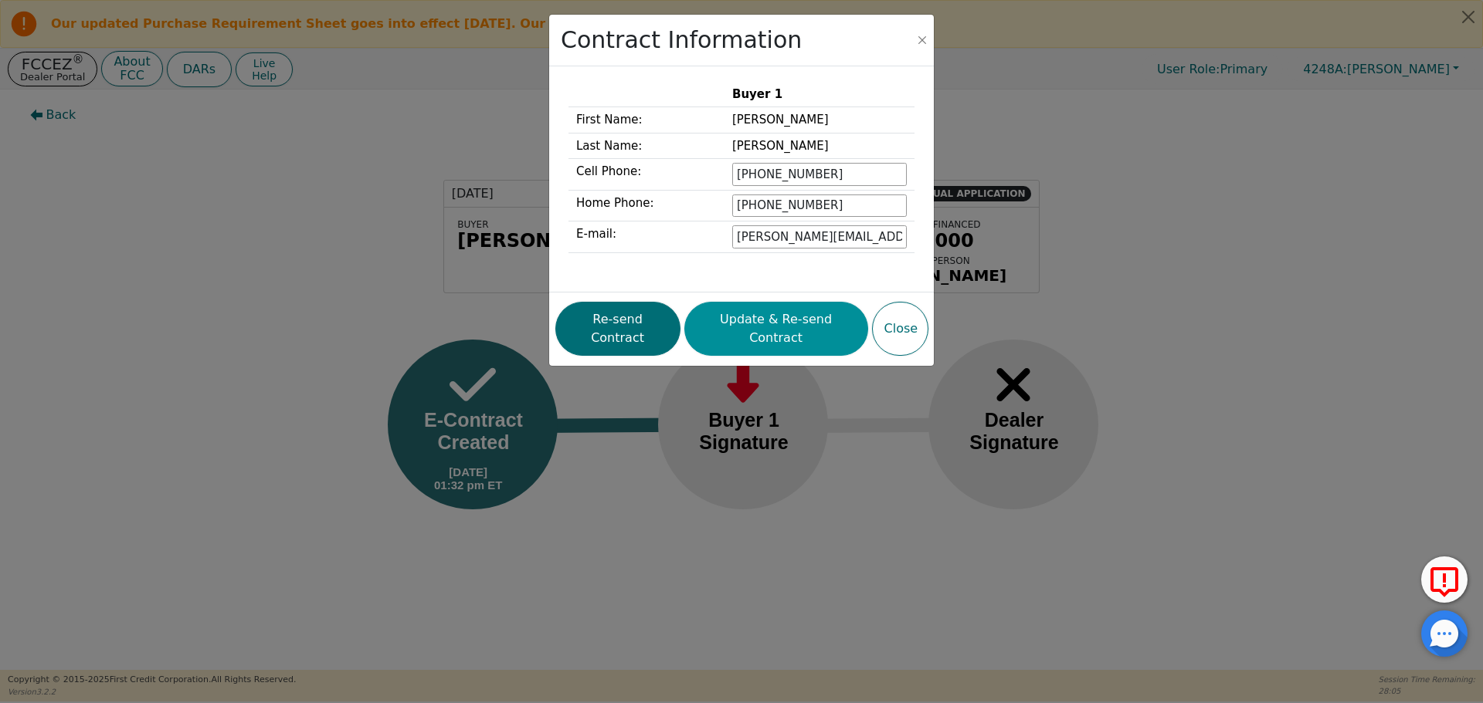
click at [793, 324] on button "Update & Re-send Contract" at bounding box center [776, 329] width 184 height 54
